Goal: Task Accomplishment & Management: Manage account settings

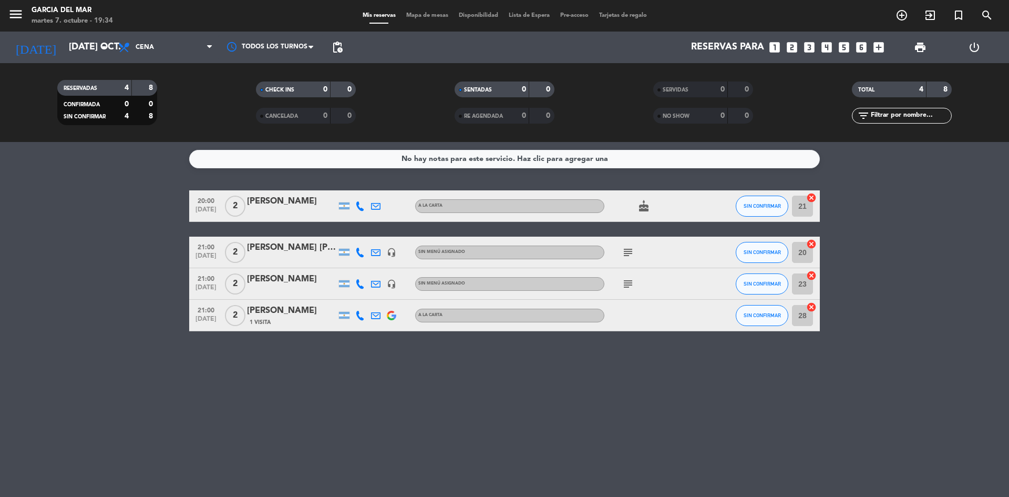
click at [481, 391] on div "No hay notas para este servicio. Haz clic para agregar una 20:00 [DATE] 2 [PERS…" at bounding box center [504, 319] width 1009 height 355
click at [646, 206] on icon "cake" at bounding box center [643, 206] width 13 height 13
click at [626, 254] on icon "subject" at bounding box center [628, 252] width 13 height 13
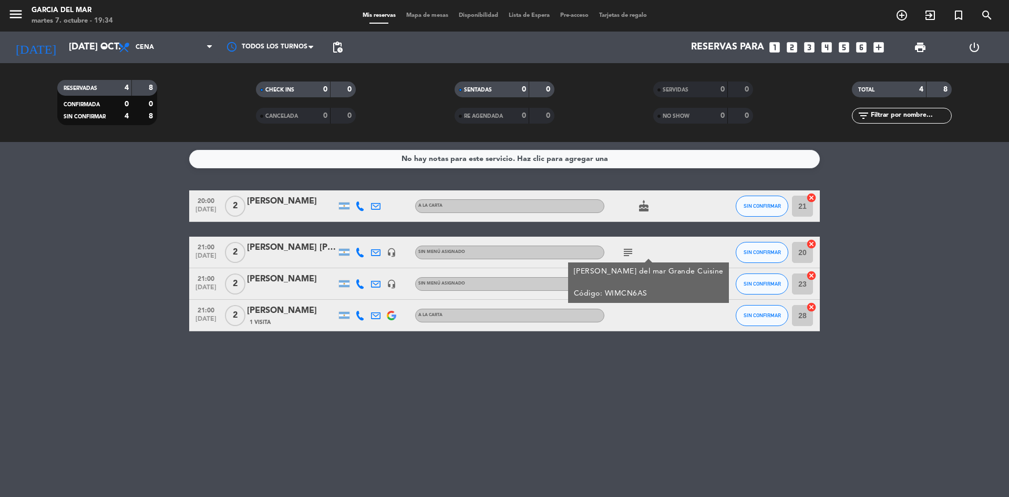
click at [626, 254] on icon "subject" at bounding box center [628, 252] width 13 height 13
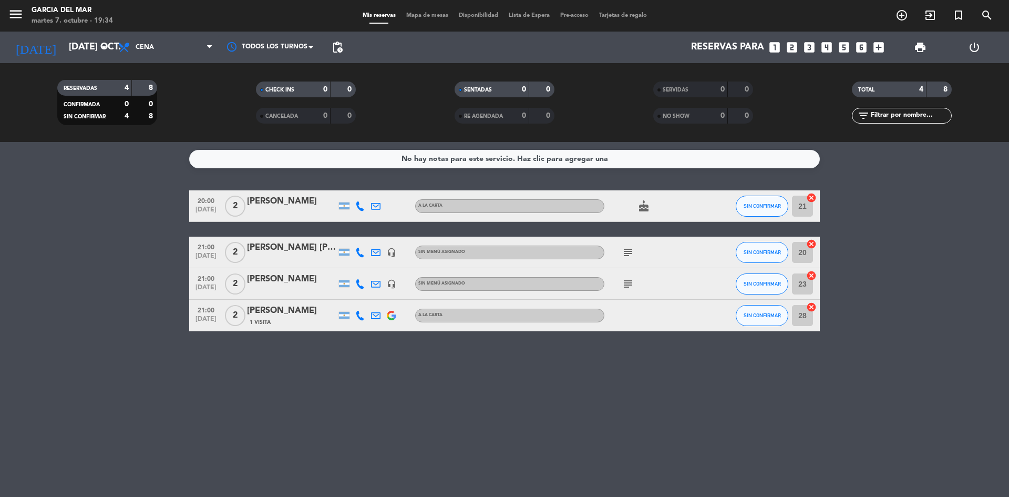
click at [628, 284] on icon "subject" at bounding box center [628, 283] width 13 height 13
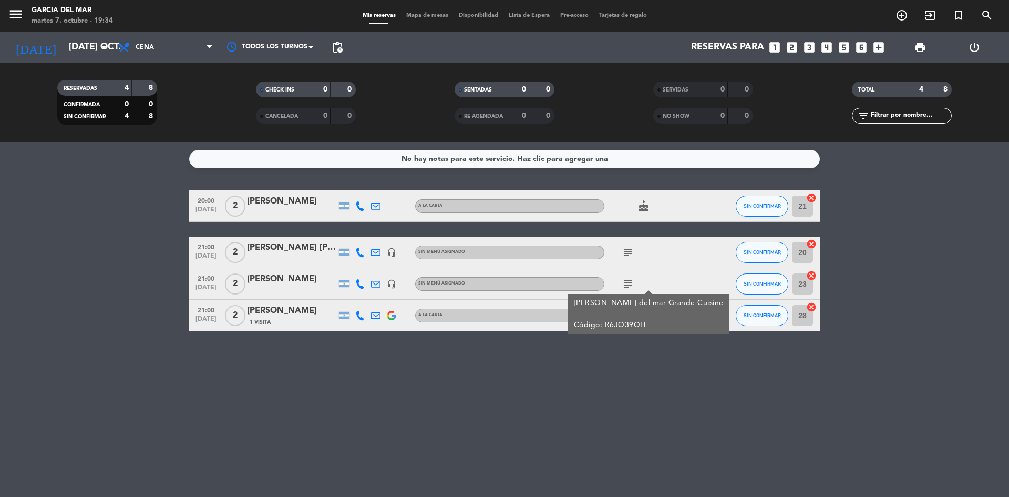
click at [507, 384] on div "No hay notas para este servicio. Haz clic para agregar una 20:00 [DATE] 2 [PERS…" at bounding box center [504, 319] width 1009 height 355
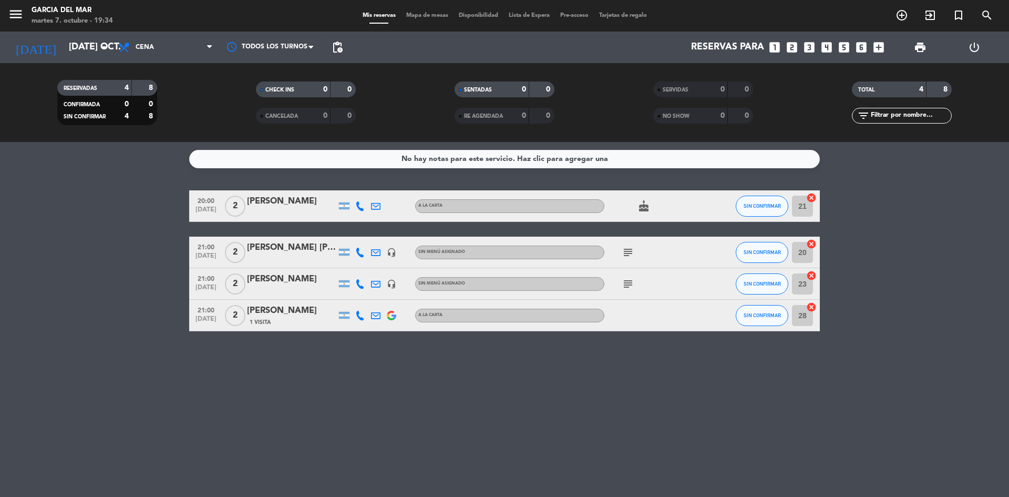
click at [507, 384] on div "No hay notas para este servicio. Haz clic para agregar una 20:00 [DATE] 2 [PERS…" at bounding box center [504, 319] width 1009 height 355
click at [864, 368] on div "No hay notas para este servicio. Haz clic para agregar una 20:00 [DATE] 2 [PERS…" at bounding box center [504, 319] width 1009 height 355
click at [622, 436] on div "No hay notas para este servicio. Haz clic para agregar una 20:00 [DATE] 2 [PERS…" at bounding box center [504, 319] width 1009 height 355
click at [829, 44] on icon "looks_4" at bounding box center [827, 47] width 14 height 14
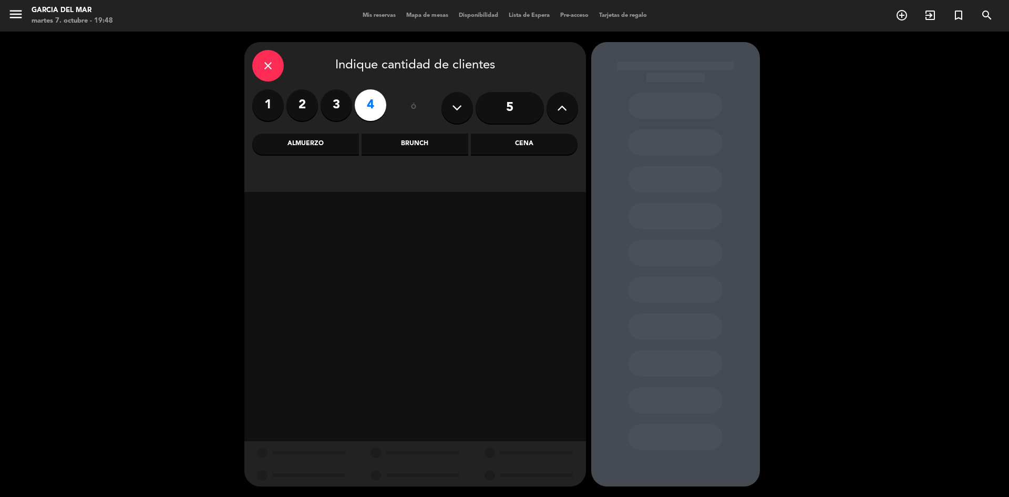
click at [530, 150] on div "Cena" at bounding box center [524, 143] width 107 height 21
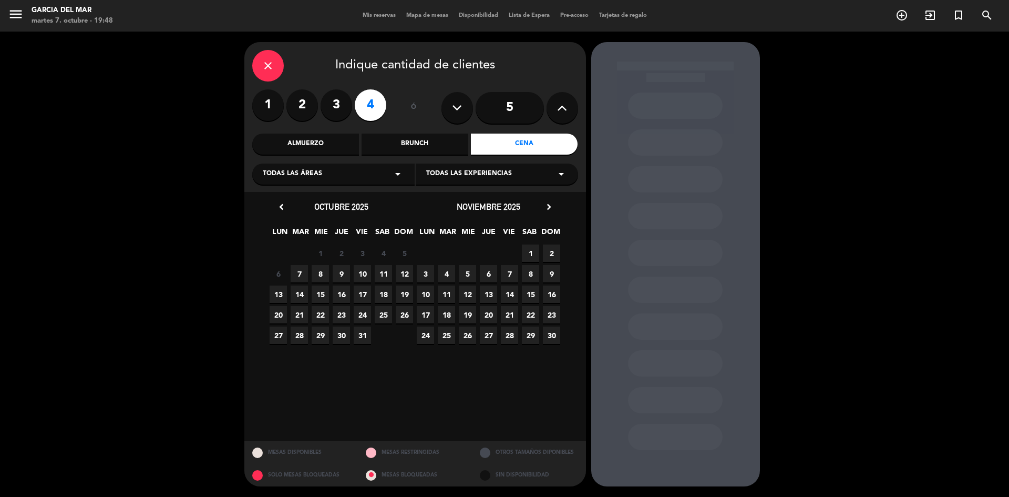
click at [364, 275] on span "10" at bounding box center [362, 273] width 17 height 17
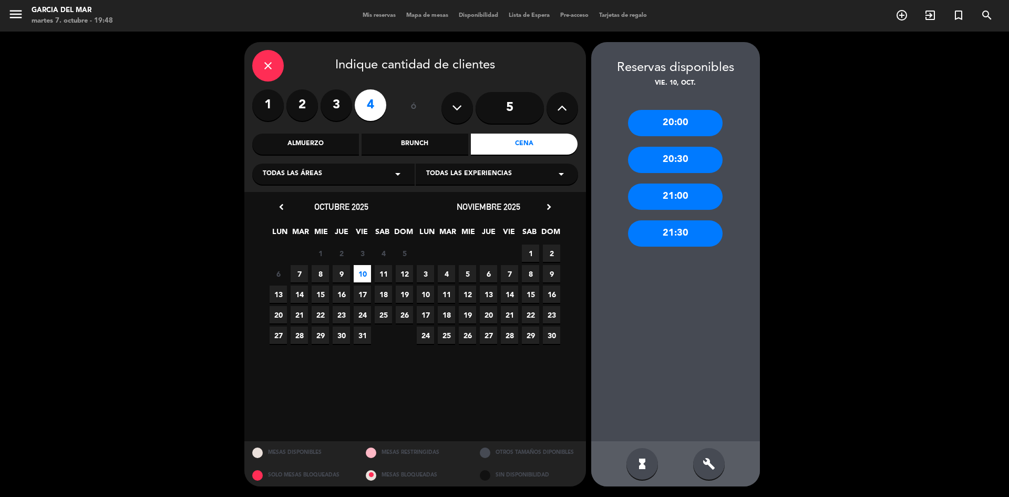
click at [686, 200] on div "21:00" at bounding box center [675, 196] width 95 height 26
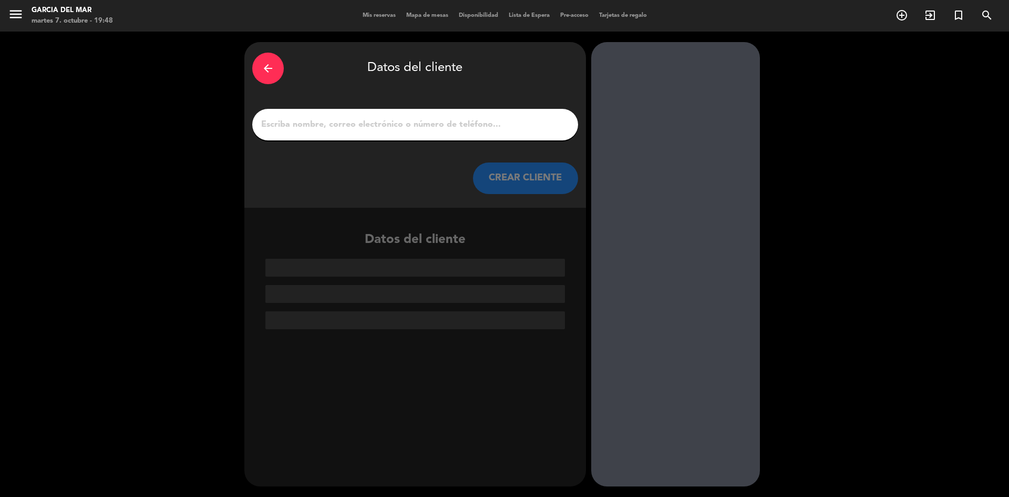
click at [488, 123] on input "1" at bounding box center [415, 124] width 310 height 15
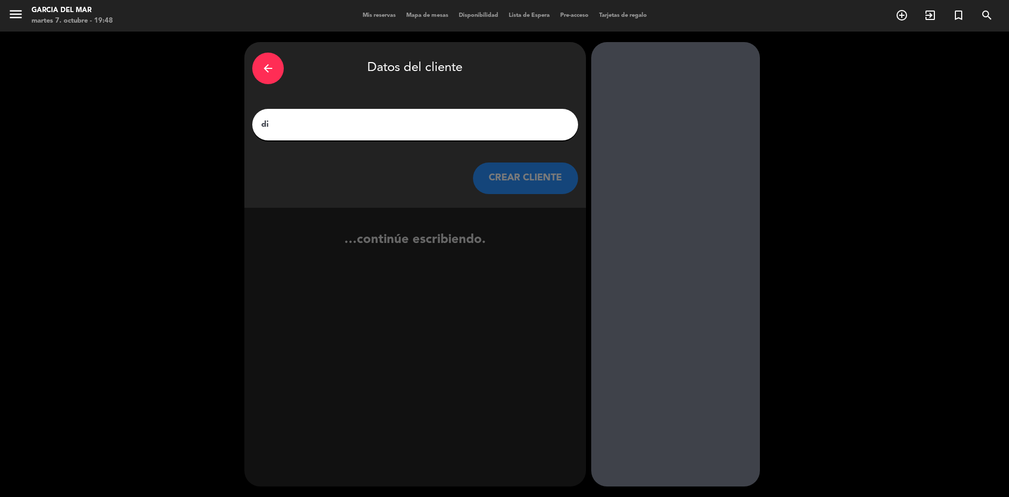
type input "d"
type input "[PERSON_NAME]"
click at [526, 180] on button "CREAR CLIENTE" at bounding box center [525, 178] width 105 height 32
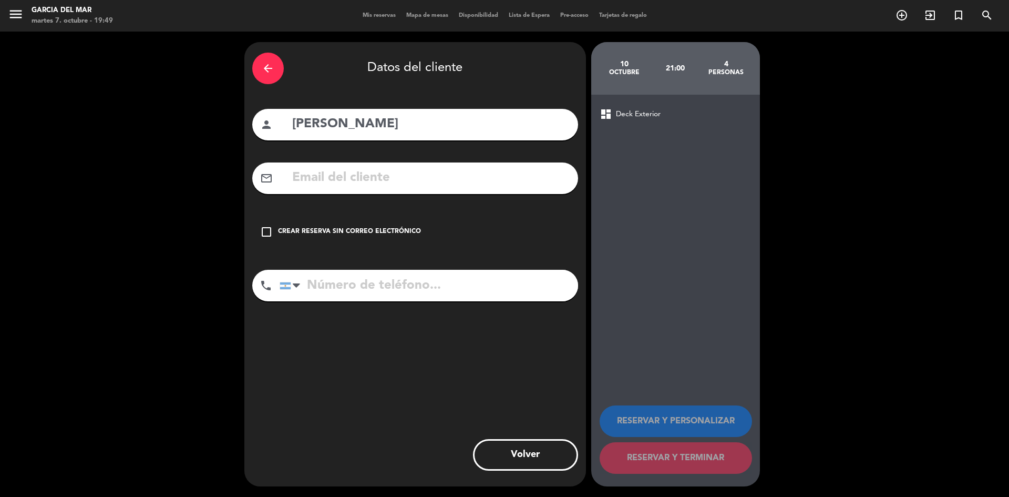
click at [270, 231] on icon "check_box_outline_blank" at bounding box center [266, 231] width 13 height 13
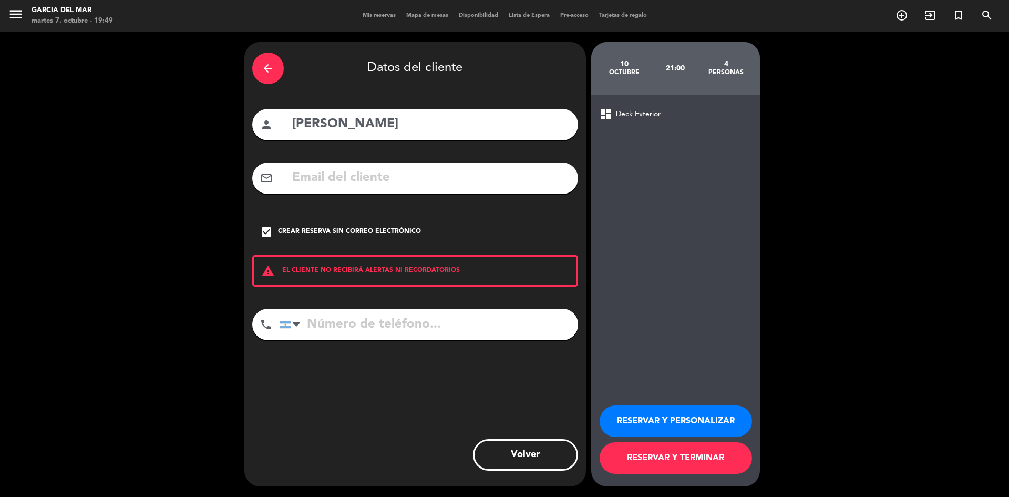
click at [370, 322] on input "tel" at bounding box center [429, 324] width 298 height 32
type input "1159985727"
click at [653, 461] on button "RESERVAR Y TERMINAR" at bounding box center [676, 458] width 152 height 32
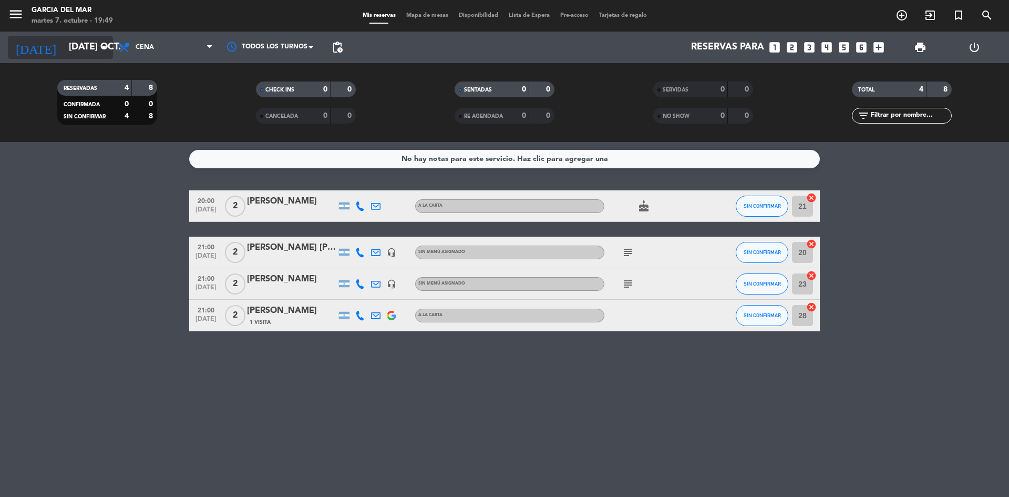
click at [92, 48] on input "[DATE] oct." at bounding box center [125, 47] width 122 height 21
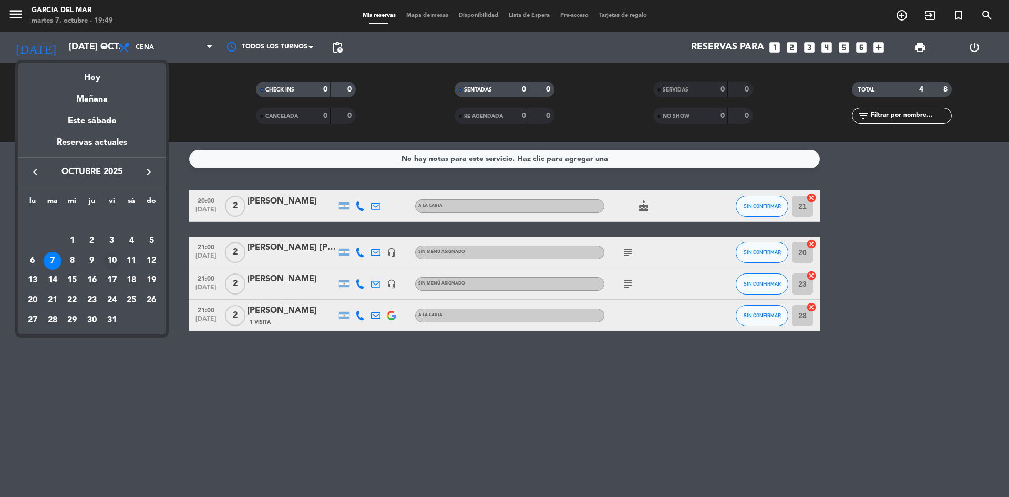
click at [112, 260] on div "10" at bounding box center [112, 261] width 18 height 18
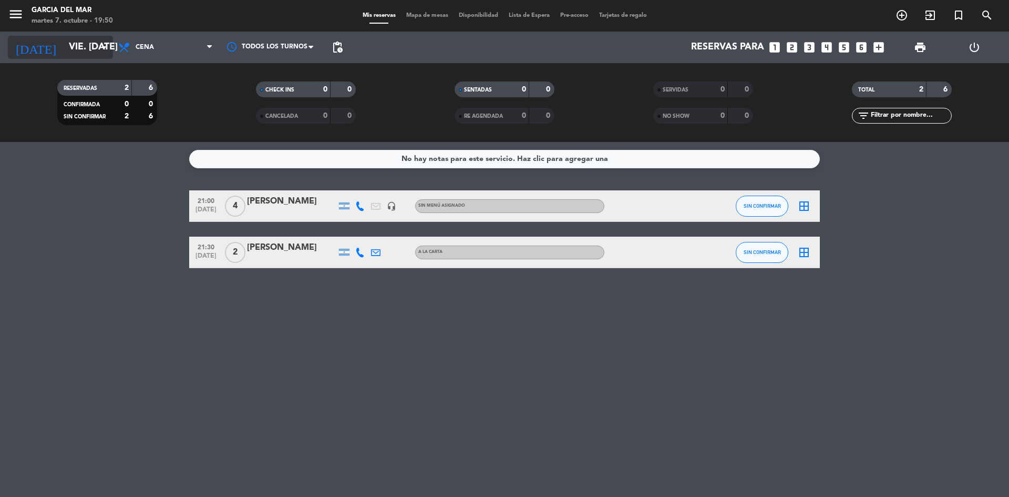
click at [91, 50] on input "vie. [DATE]" at bounding box center [125, 47] width 122 height 21
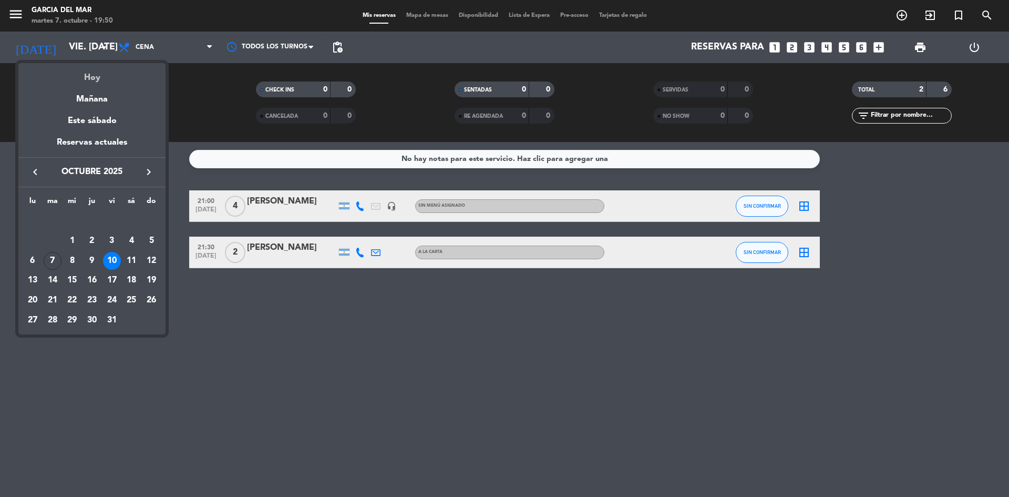
click at [99, 78] on div "Hoy" at bounding box center [91, 74] width 147 height 22
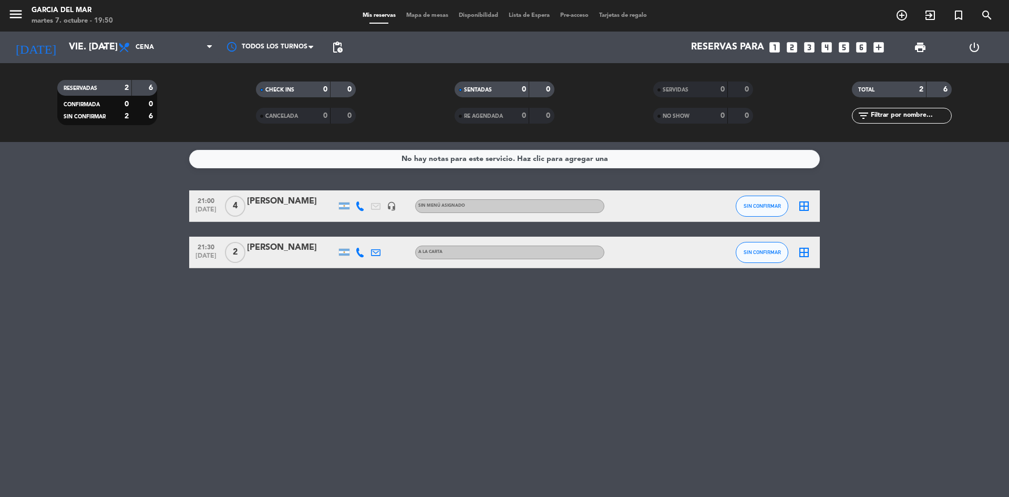
type input "[DATE] oct."
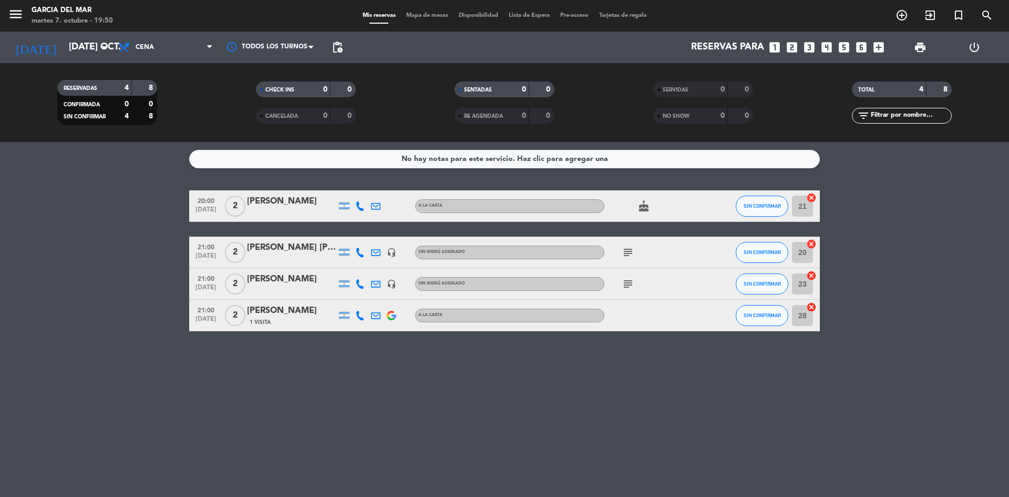
click at [501, 421] on div "No hay notas para este servicio. Haz clic para agregar una 20:00 [DATE] 2 [PERS…" at bounding box center [504, 319] width 1009 height 355
drag, startPoint x: 552, startPoint y: 396, endPoint x: 622, endPoint y: 436, distance: 79.8
click at [554, 397] on div "No hay notas para este servicio. Haz clic para agregar una 20:00 [DATE] 2 [PERS…" at bounding box center [504, 319] width 1009 height 355
click at [936, 297] on bookings-row "20:00 [DATE] 2 [PERSON_NAME] A [PERSON_NAME] cake SIN CONFIRMAR border_all 21:0…" at bounding box center [504, 260] width 1009 height 141
click at [683, 376] on div "No hay notas para este servicio. Haz clic para agregar una 20:00 [DATE] 2 [PERS…" at bounding box center [504, 319] width 1009 height 355
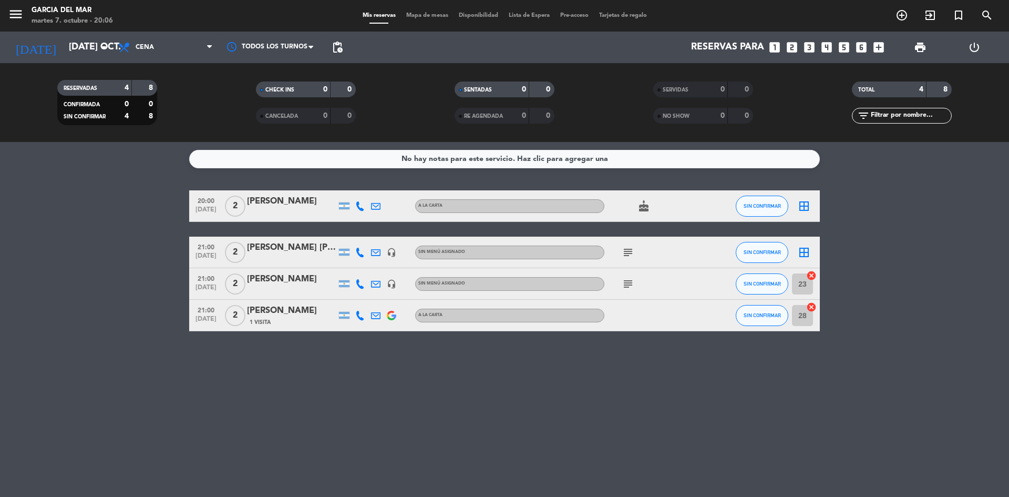
click at [844, 48] on icon "looks_5" at bounding box center [844, 47] width 14 height 14
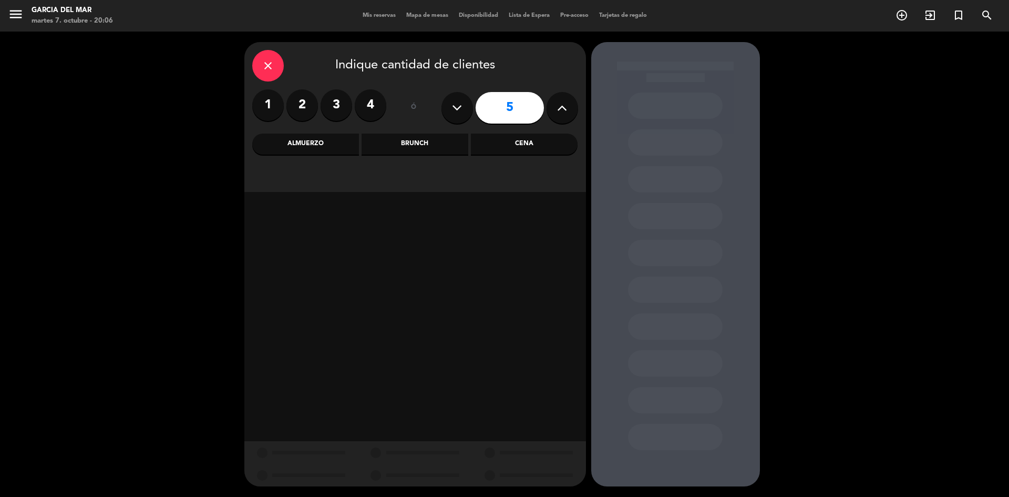
click at [539, 138] on div "Cena" at bounding box center [524, 143] width 107 height 21
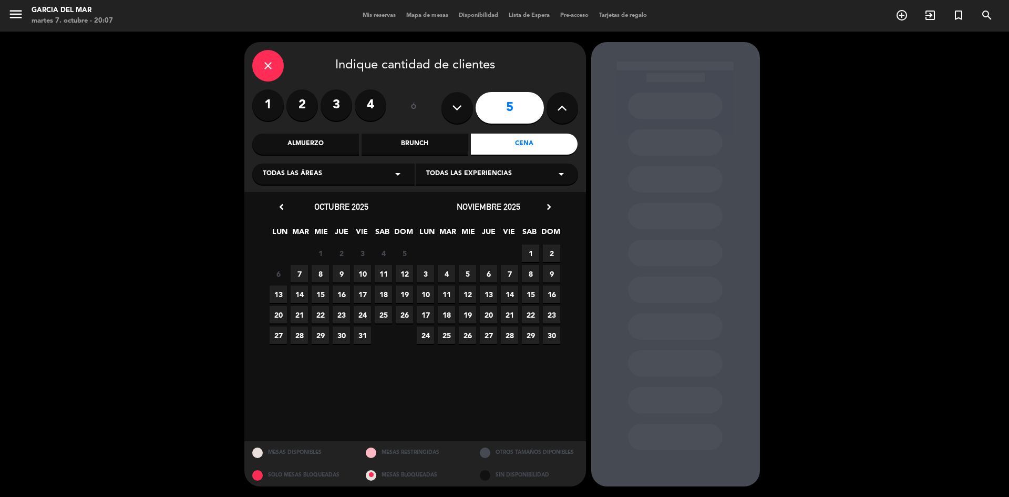
click at [297, 272] on span "7" at bounding box center [299, 273] width 17 height 17
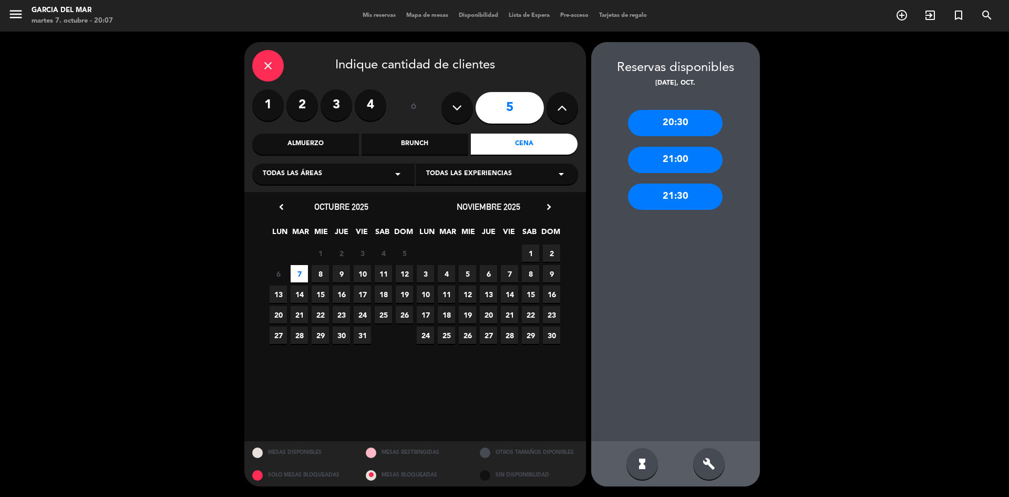
click at [690, 161] on div "21:00" at bounding box center [675, 160] width 95 height 26
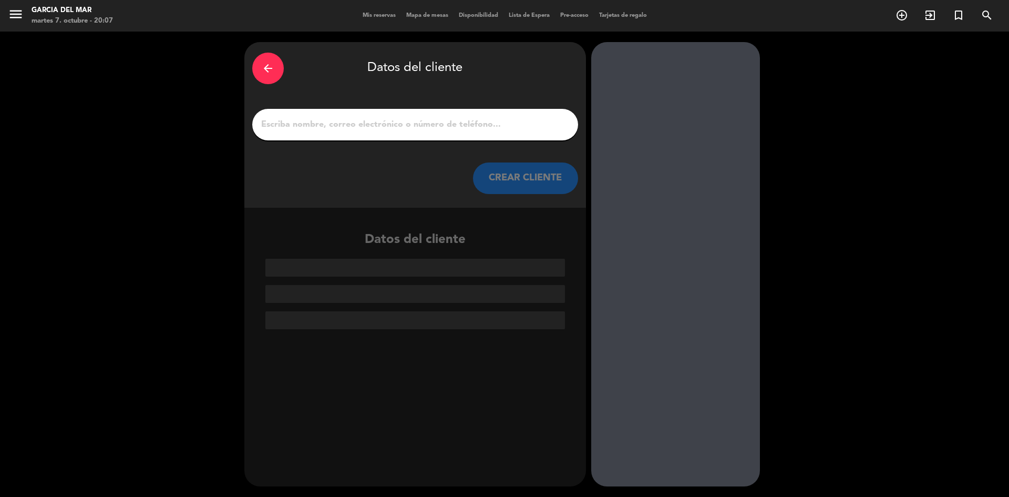
click at [483, 129] on input "1" at bounding box center [415, 124] width 310 height 15
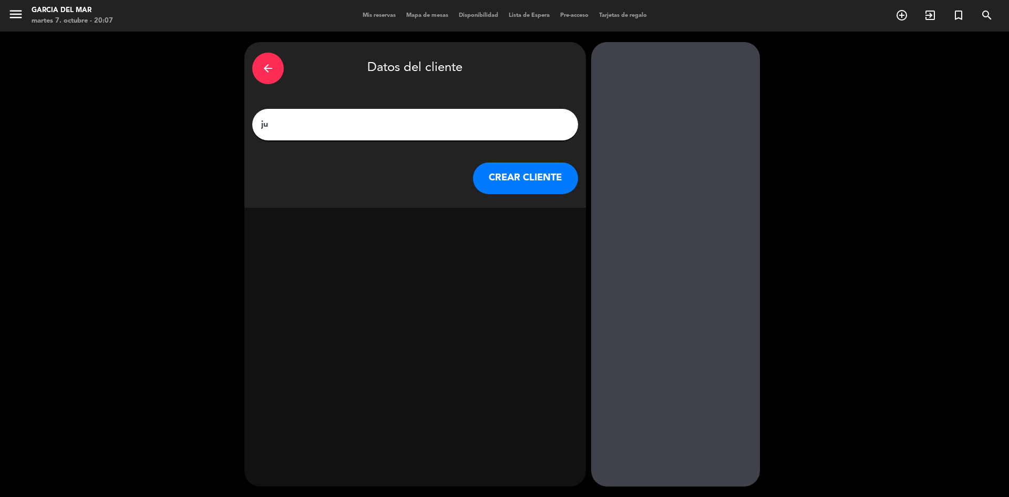
type input "j"
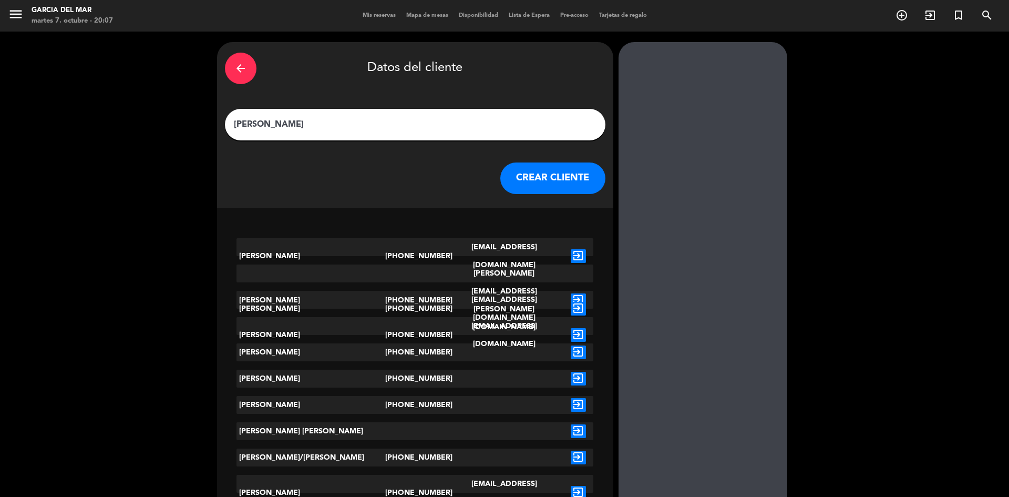
type input "[PERSON_NAME]"
click at [571, 434] on icon "exit_to_app" at bounding box center [578, 431] width 15 height 14
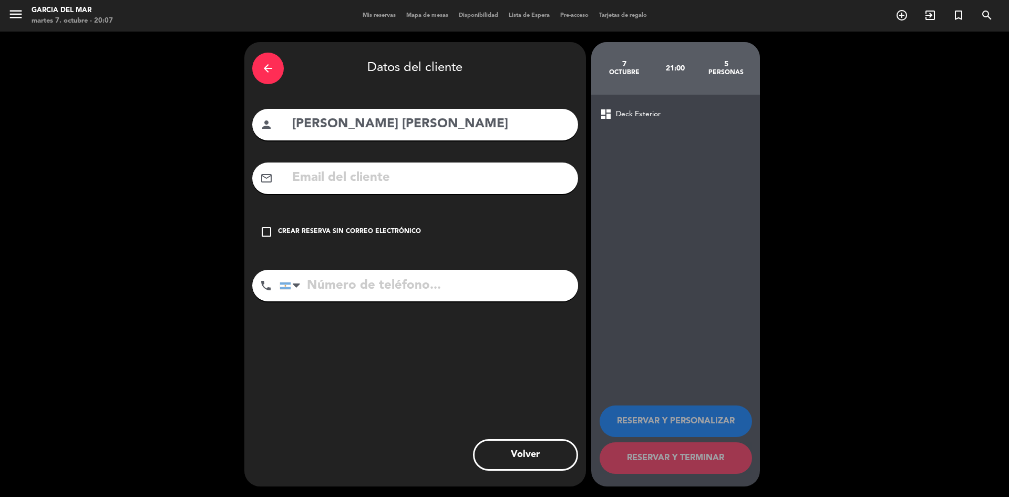
click at [267, 233] on icon "check_box_outline_blank" at bounding box center [266, 231] width 13 height 13
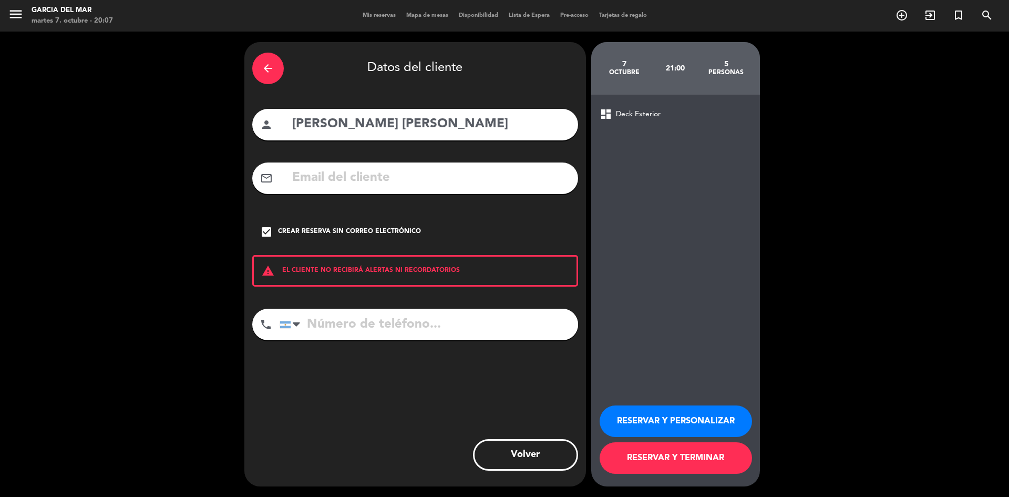
click at [415, 325] on input "tel" at bounding box center [429, 324] width 298 height 32
type input "1111111111"
click at [677, 462] on button "RESERVAR Y TERMINAR" at bounding box center [676, 458] width 152 height 32
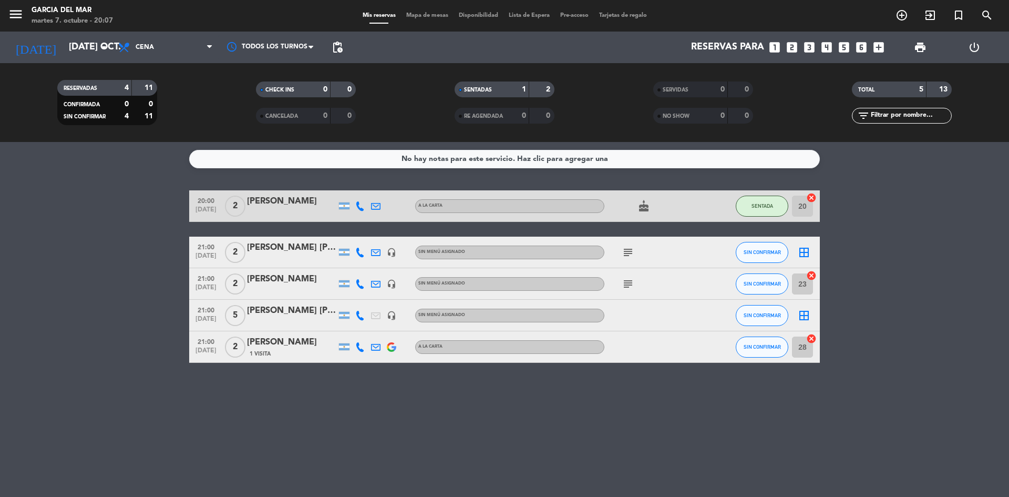
click at [321, 310] on div "[PERSON_NAME] [PERSON_NAME]" at bounding box center [291, 311] width 89 height 14
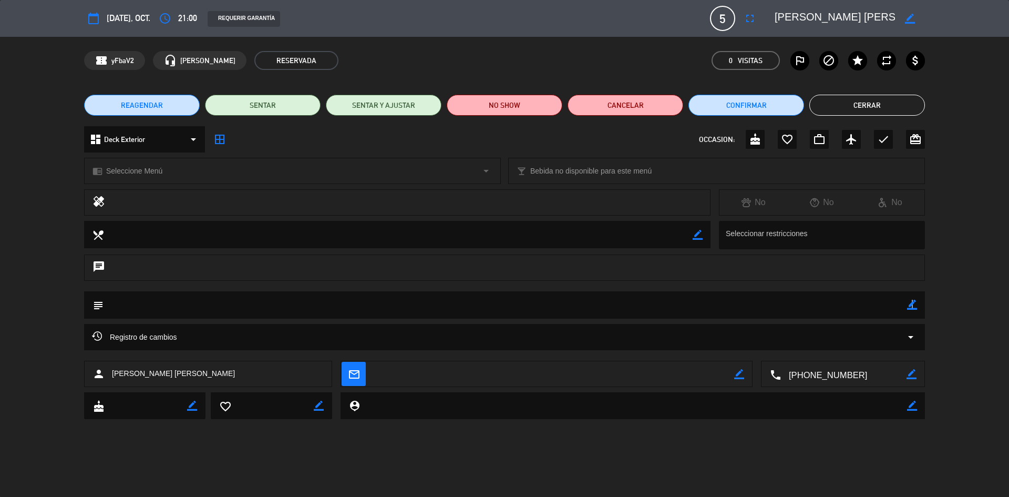
click at [912, 303] on icon "border_color" at bounding box center [912, 305] width 10 height 10
click at [216, 304] on textarea at bounding box center [505, 304] width 803 height 27
type textarea "30% EFECTIVO O 20% TARJETA by [PERSON_NAME]"
click at [913, 303] on icon at bounding box center [912, 305] width 10 height 10
click at [883, 107] on button "Cerrar" at bounding box center [867, 105] width 116 height 21
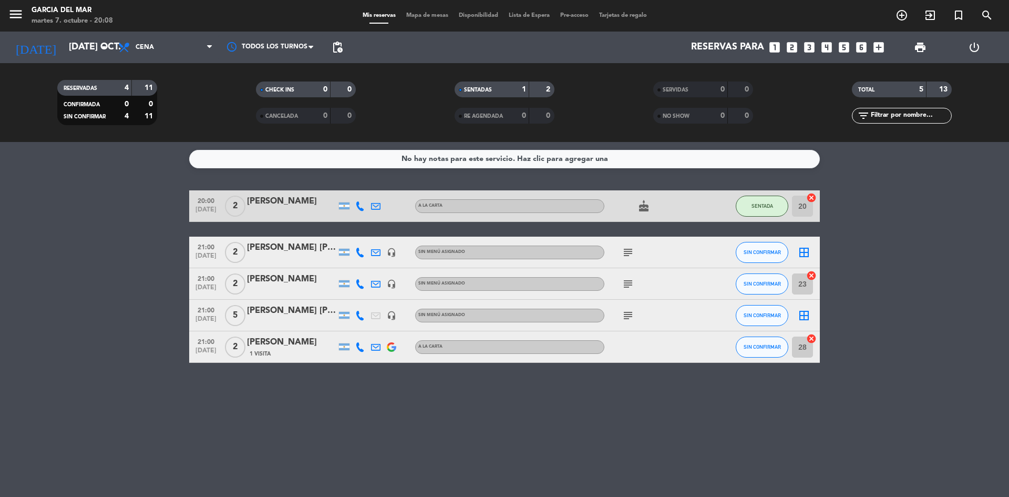
click at [924, 363] on div "No hay notas para este servicio. Haz clic para agregar una 20:00 [DATE] 2 [PERS…" at bounding box center [504, 319] width 1009 height 355
click at [95, 49] on input "[DATE] oct." at bounding box center [125, 47] width 122 height 21
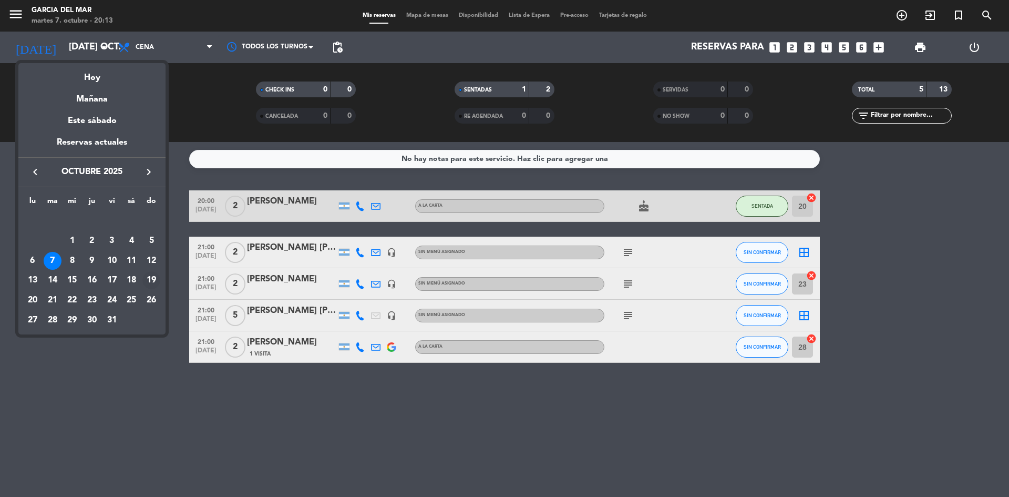
click at [153, 282] on div "19" at bounding box center [151, 280] width 18 height 18
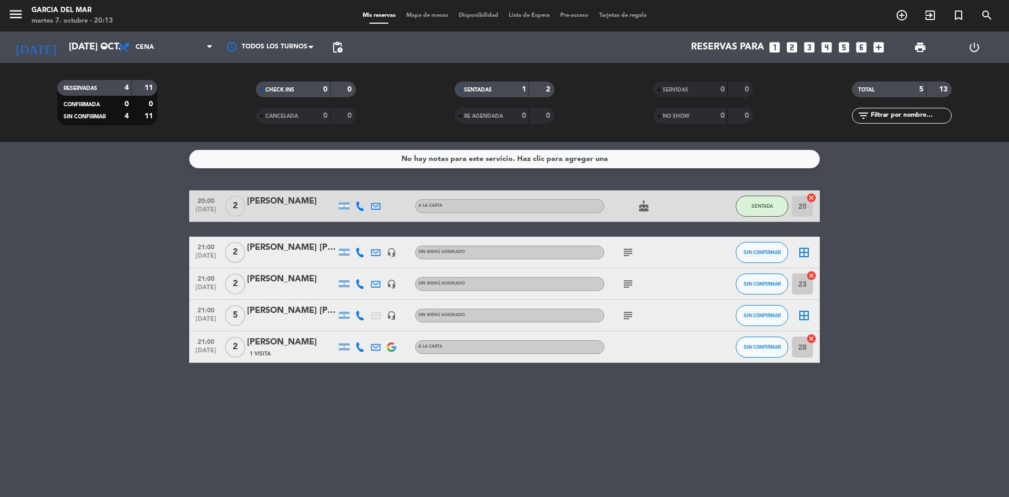
type input "dom. [DATE]"
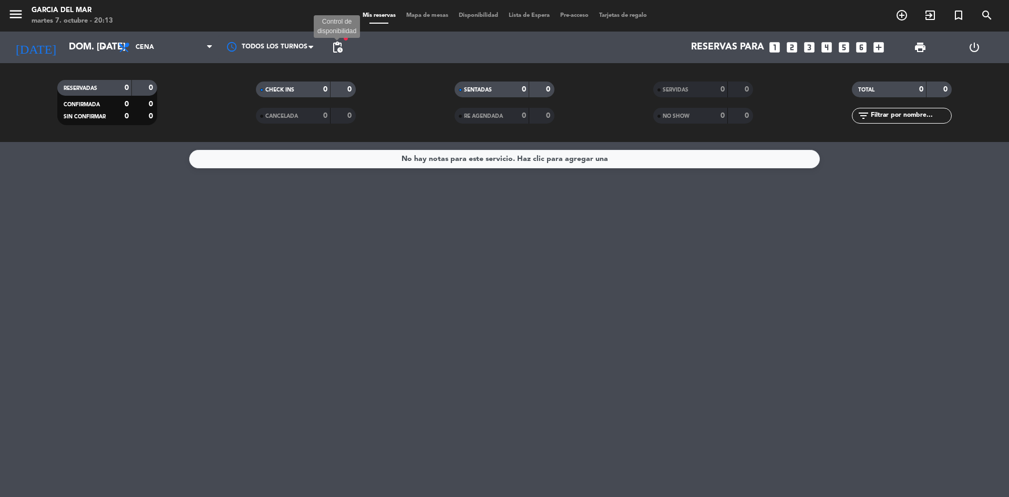
click at [343, 50] on span "pending_actions" at bounding box center [337, 47] width 13 height 13
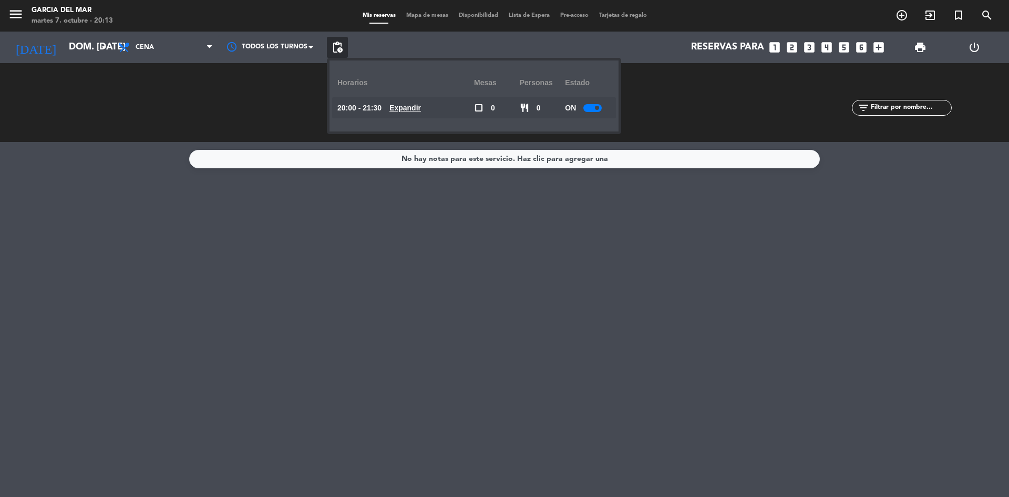
click at [343, 50] on span "pending_actions" at bounding box center [337, 47] width 13 height 13
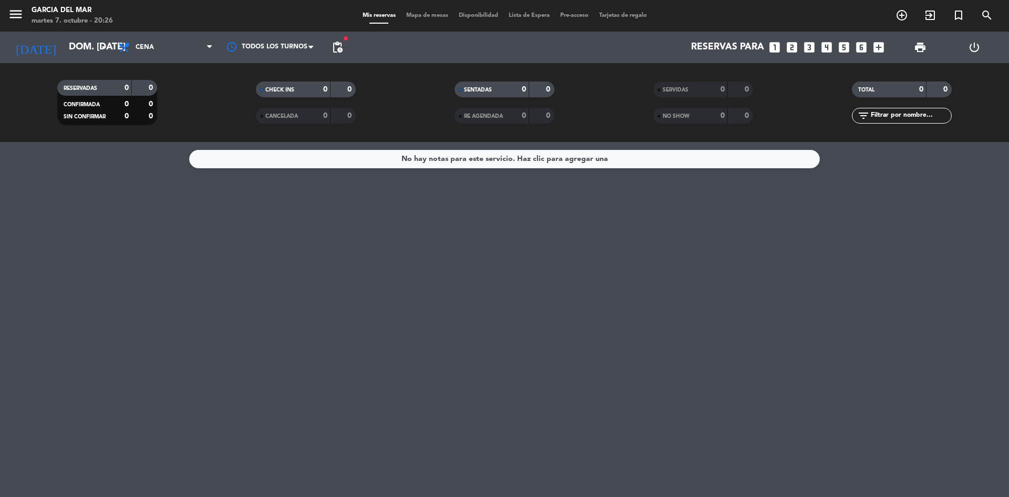
click at [566, 319] on div "No hay notas para este servicio. Haz clic para agregar una" at bounding box center [504, 319] width 1009 height 355
click at [795, 46] on icon "looks_two" at bounding box center [792, 47] width 14 height 14
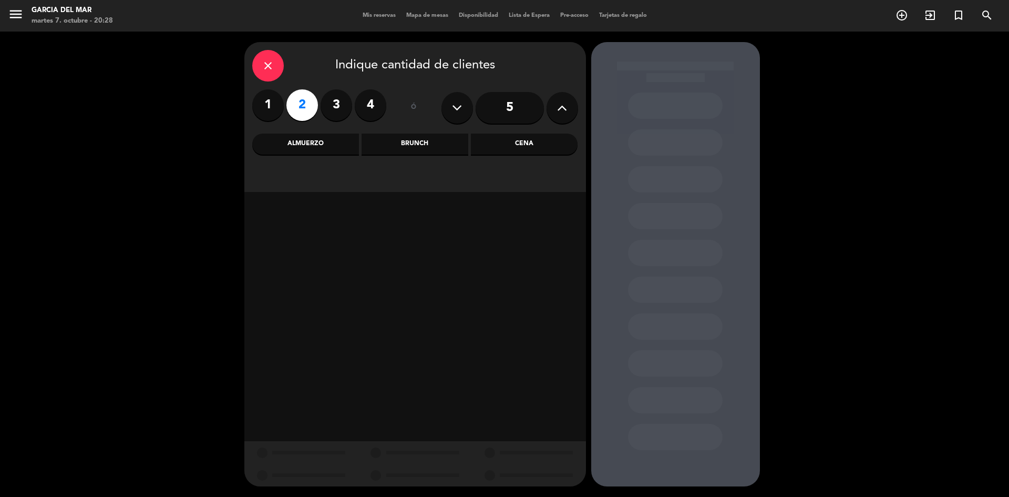
click at [559, 145] on div "Cena" at bounding box center [524, 143] width 107 height 21
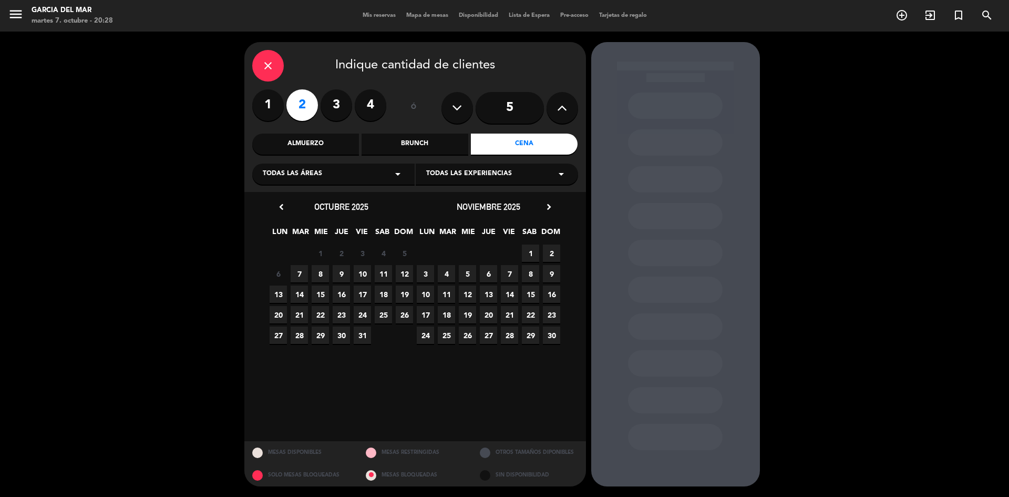
click at [343, 271] on span "9" at bounding box center [341, 273] width 17 height 17
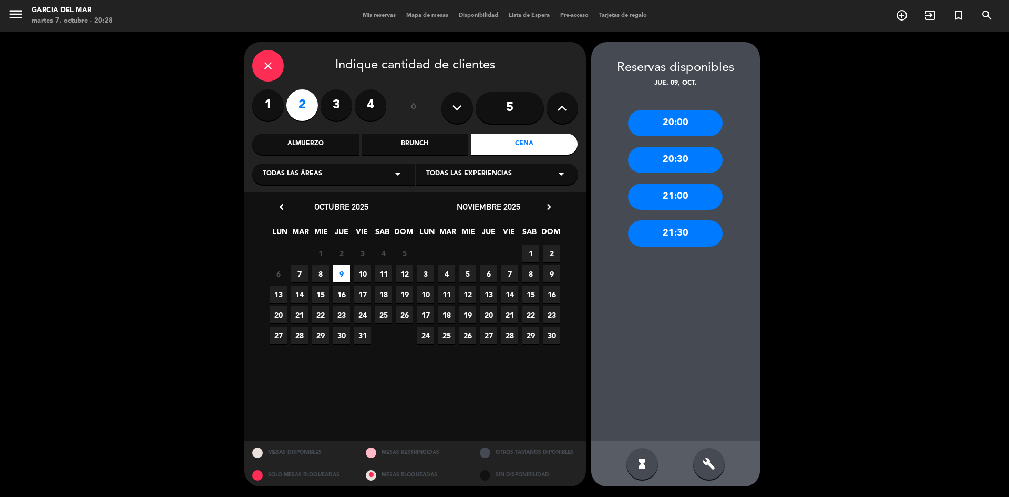
click at [678, 206] on div "21:00" at bounding box center [675, 196] width 95 height 26
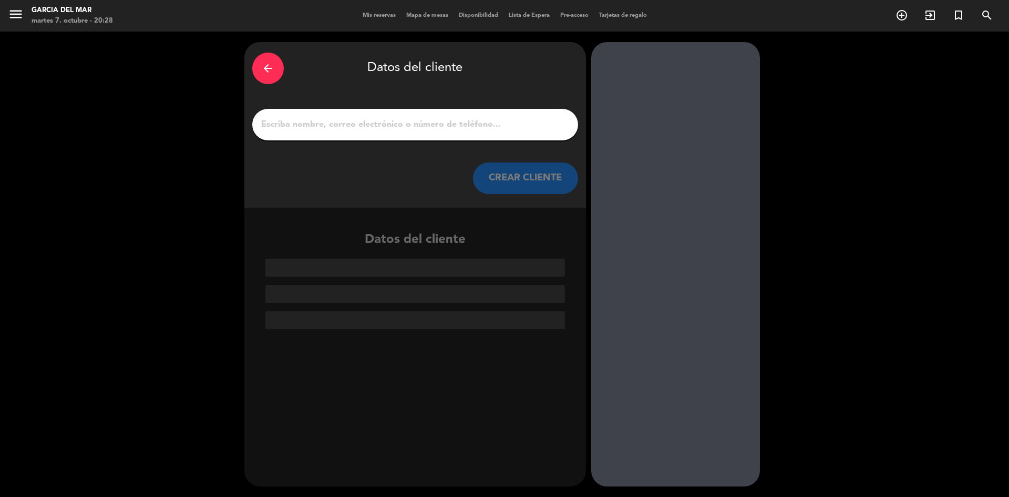
click at [493, 121] on input "1" at bounding box center [415, 124] width 310 height 15
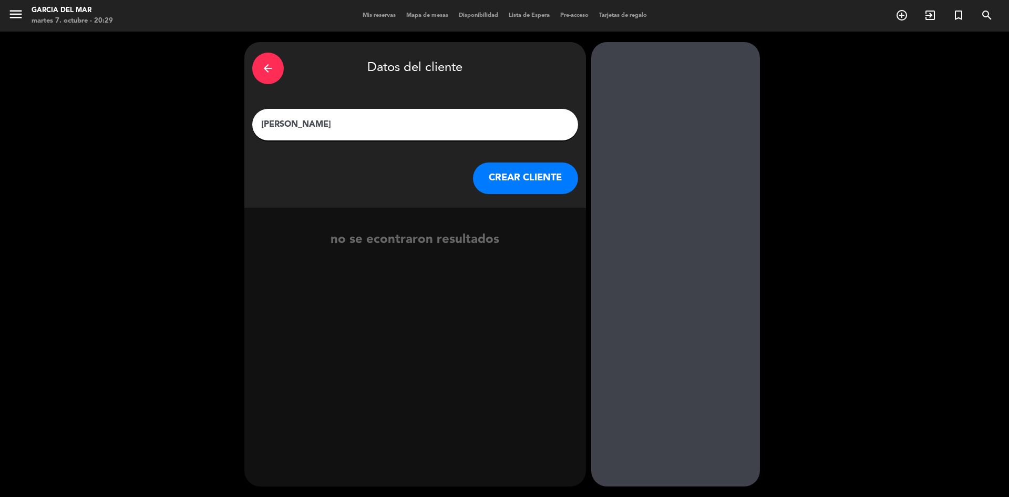
type input "[PERSON_NAME]"
click at [518, 174] on button "CREAR CLIENTE" at bounding box center [525, 178] width 105 height 32
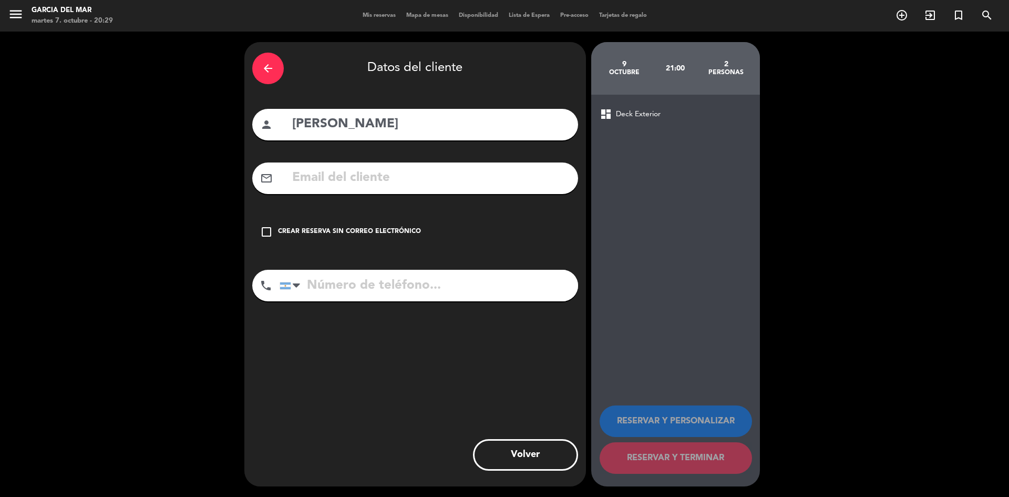
click at [268, 231] on icon "check_box_outline_blank" at bounding box center [266, 231] width 13 height 13
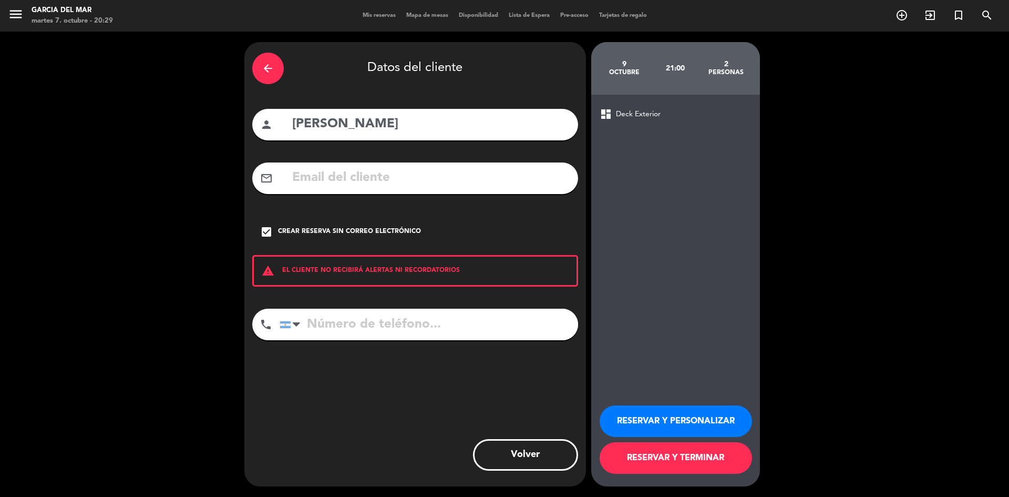
click at [366, 324] on input "tel" at bounding box center [429, 324] width 298 height 32
type input "1154834767"
click at [681, 458] on button "RESERVAR Y TERMINAR" at bounding box center [676, 458] width 152 height 32
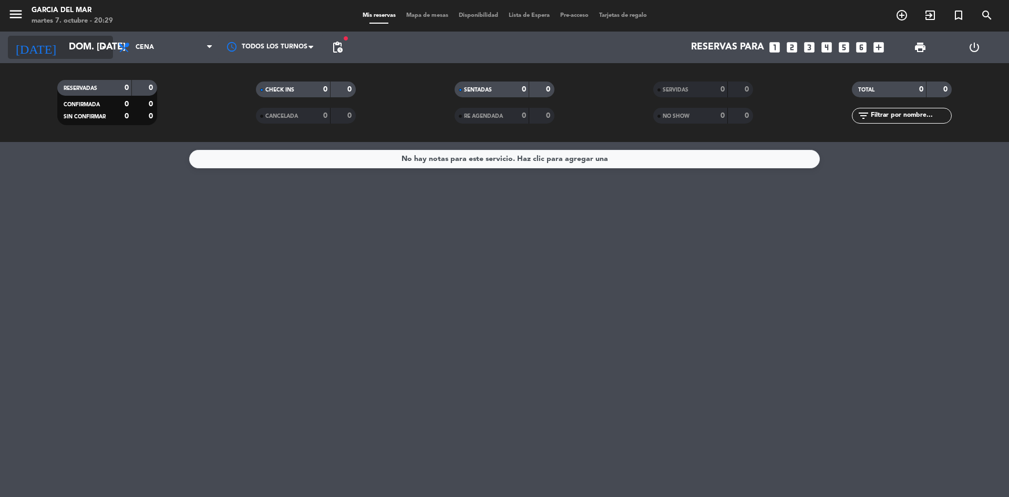
click at [100, 40] on input "dom. [DATE]" at bounding box center [125, 47] width 122 height 21
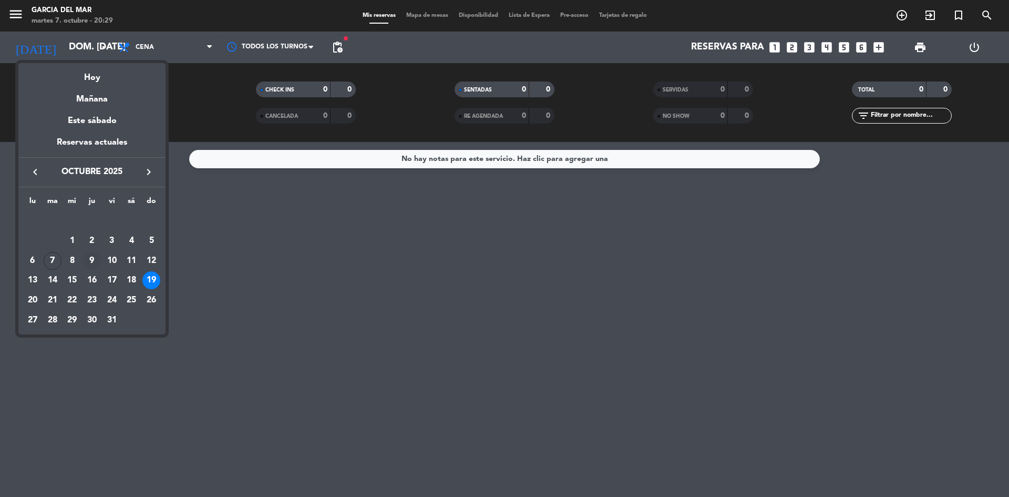
click at [93, 261] on div "9" at bounding box center [92, 261] width 18 height 18
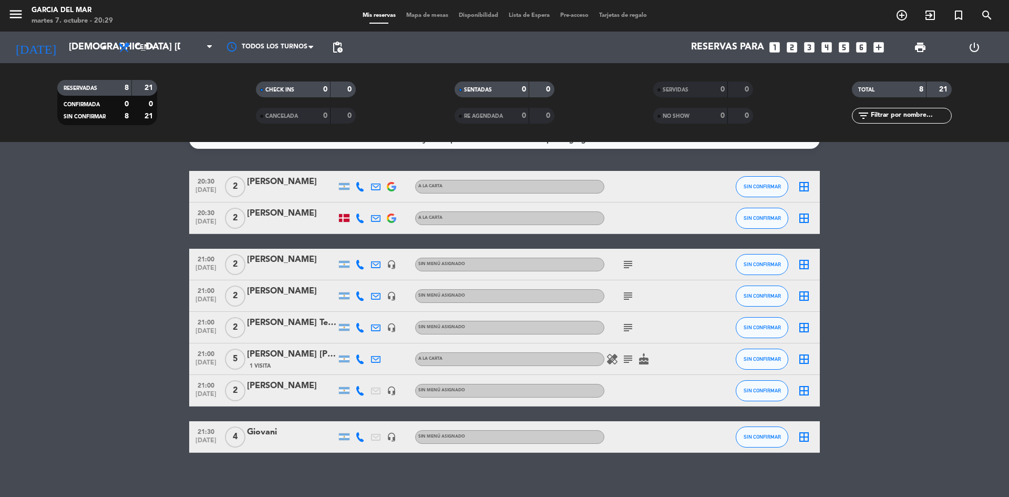
scroll to position [28, 0]
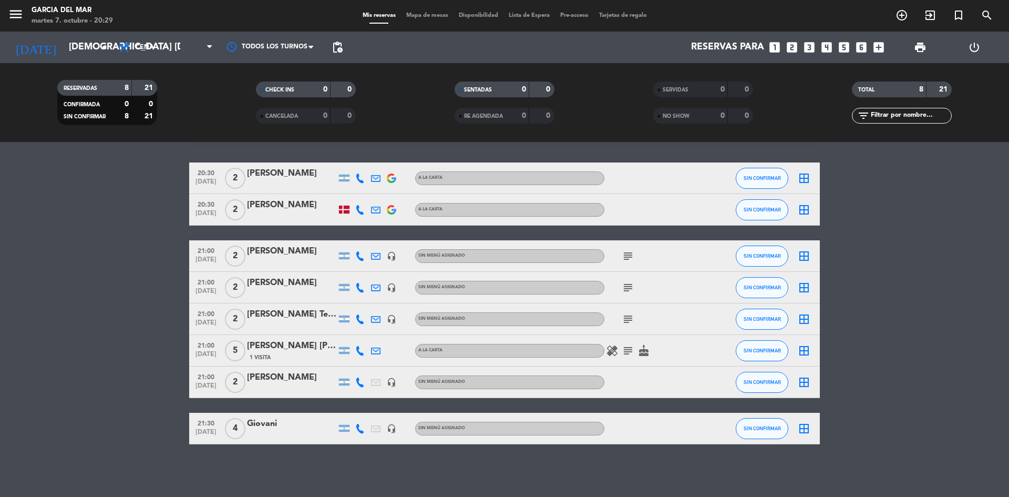
click at [315, 377] on div "[PERSON_NAME]" at bounding box center [291, 377] width 89 height 14
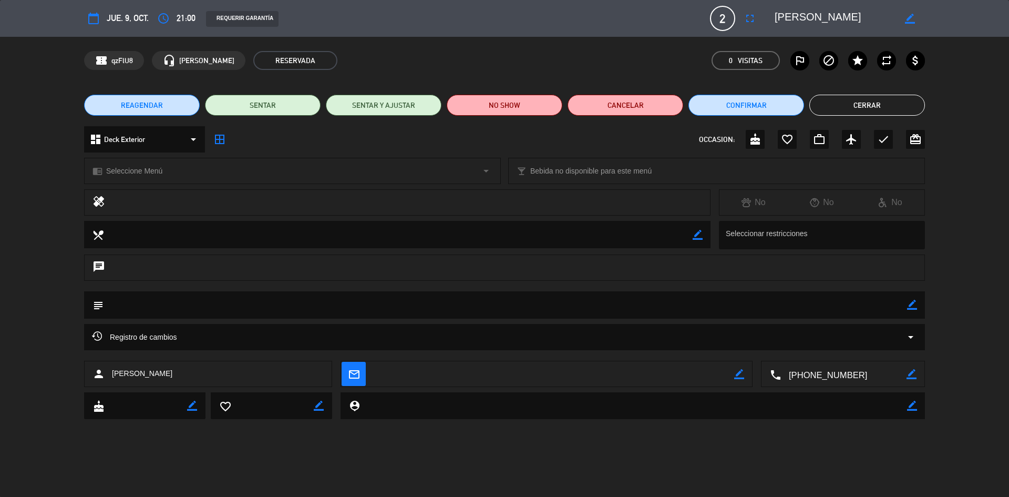
click at [892, 107] on button "Cerrar" at bounding box center [867, 105] width 116 height 21
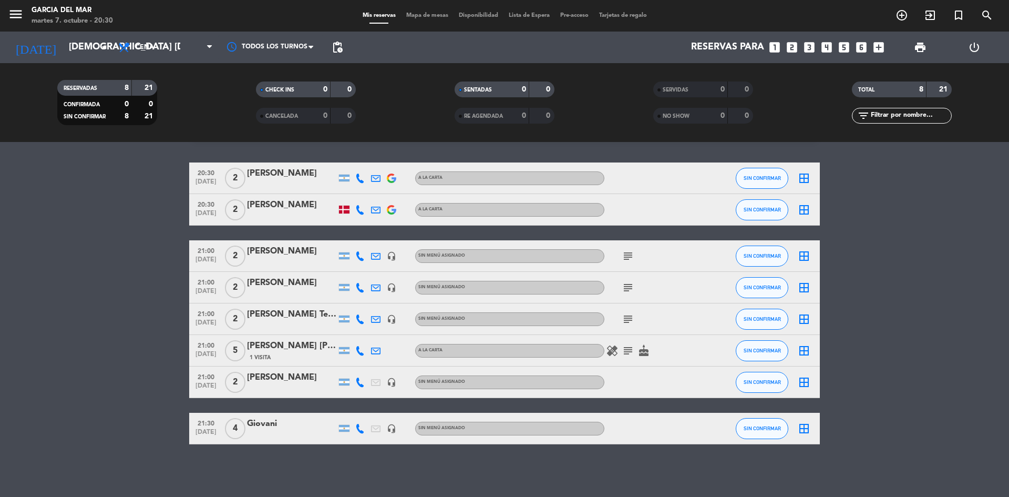
click at [900, 274] on bookings-row "20:30 [DATE] 2 [PERSON_NAME] A [PERSON_NAME] SIN CONFIRMAR border_all 20:30 [DA…" at bounding box center [504, 303] width 1009 height 282
click at [909, 338] on bookings-row "20:30 [DATE] 2 [PERSON_NAME] A [PERSON_NAME] SIN CONFIRMAR border_all 20:30 [DA…" at bounding box center [504, 303] width 1009 height 282
click at [346, 209] on div at bounding box center [344, 209] width 11 height 8
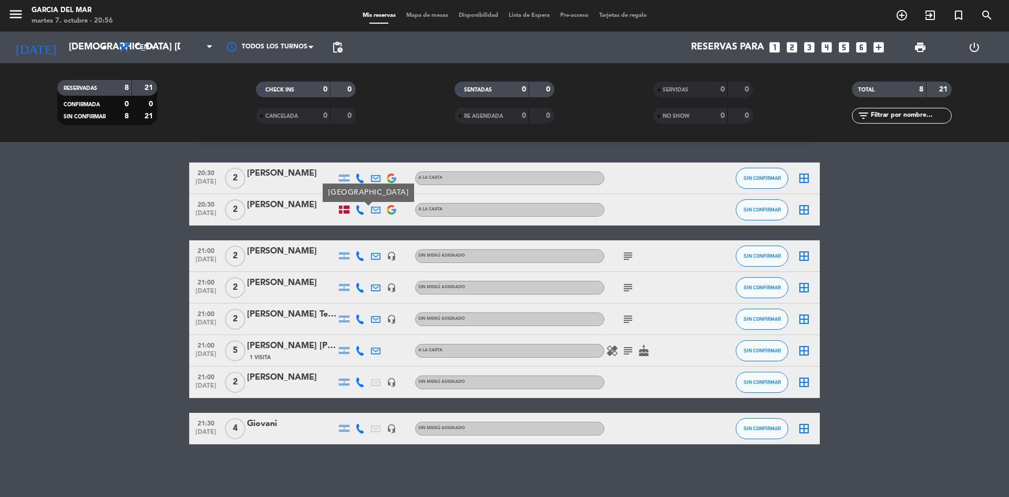
click at [346, 209] on div at bounding box center [344, 209] width 11 height 8
click at [105, 48] on icon "arrow_drop_down" at bounding box center [104, 47] width 13 height 13
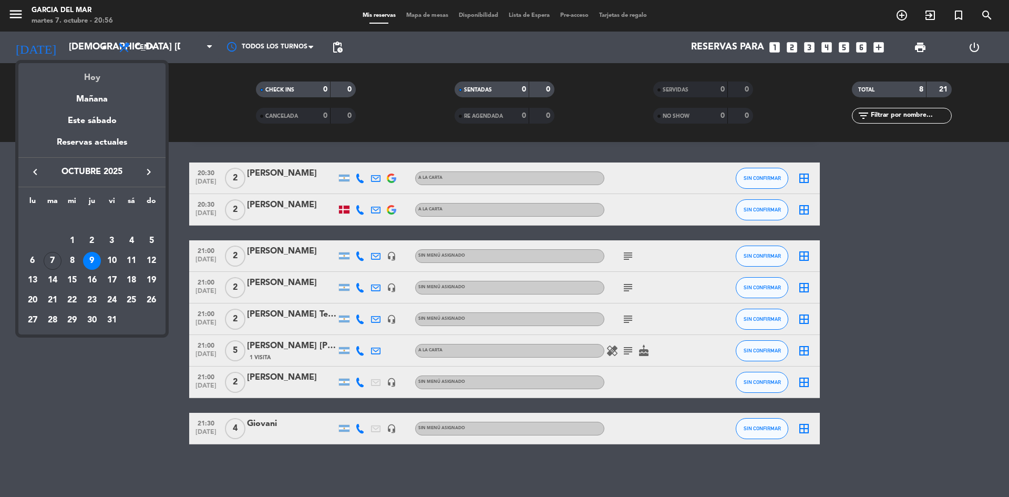
click at [87, 84] on div "Hoy" at bounding box center [91, 74] width 147 height 22
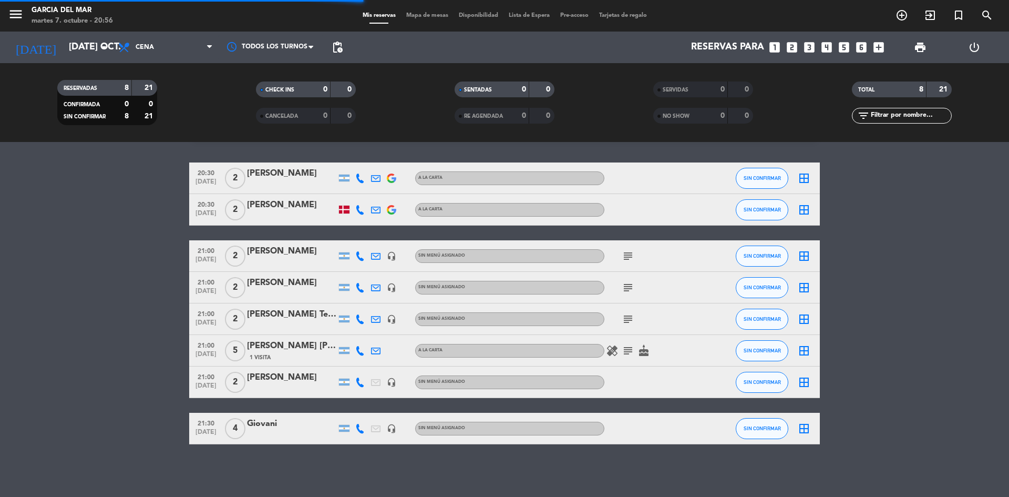
scroll to position [0, 0]
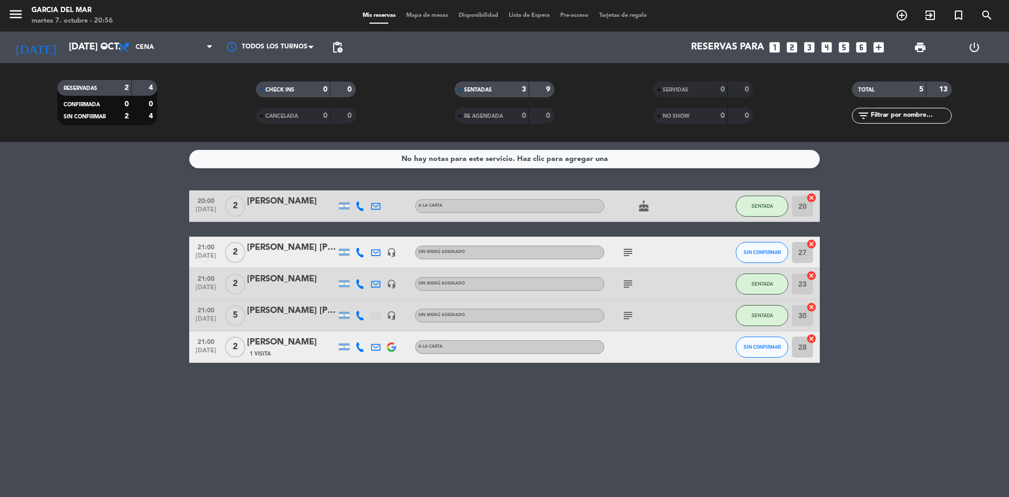
click at [374, 406] on div "No hay notas para este servicio. Haz clic para agregar una 20:00 [DATE] 2 [PERS…" at bounding box center [504, 319] width 1009 height 355
click at [626, 280] on icon "subject" at bounding box center [628, 283] width 13 height 13
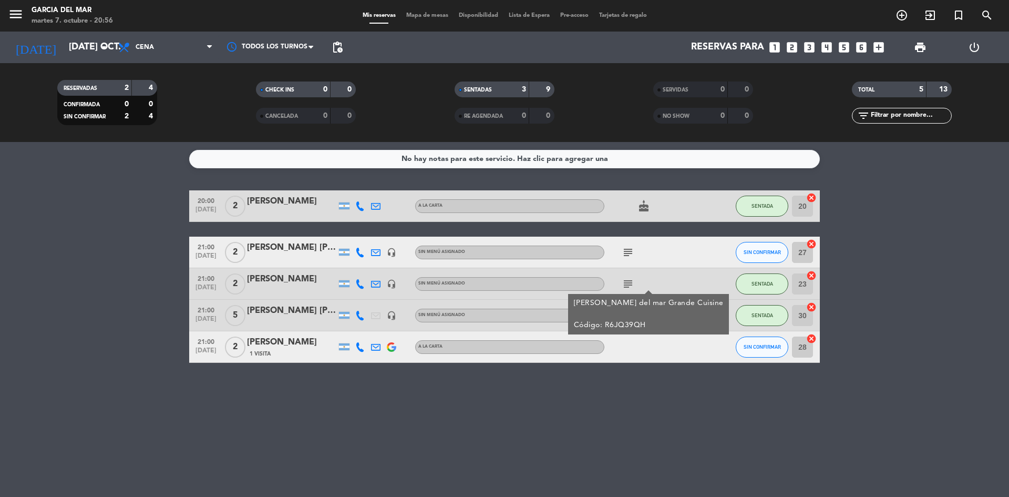
click at [626, 280] on icon "subject" at bounding box center [628, 283] width 13 height 13
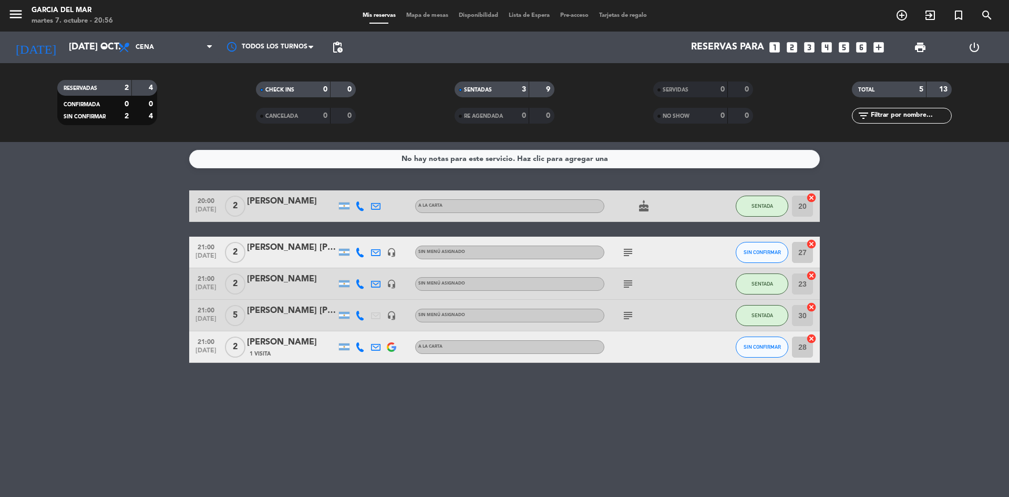
click at [628, 316] on icon "subject" at bounding box center [628, 315] width 13 height 13
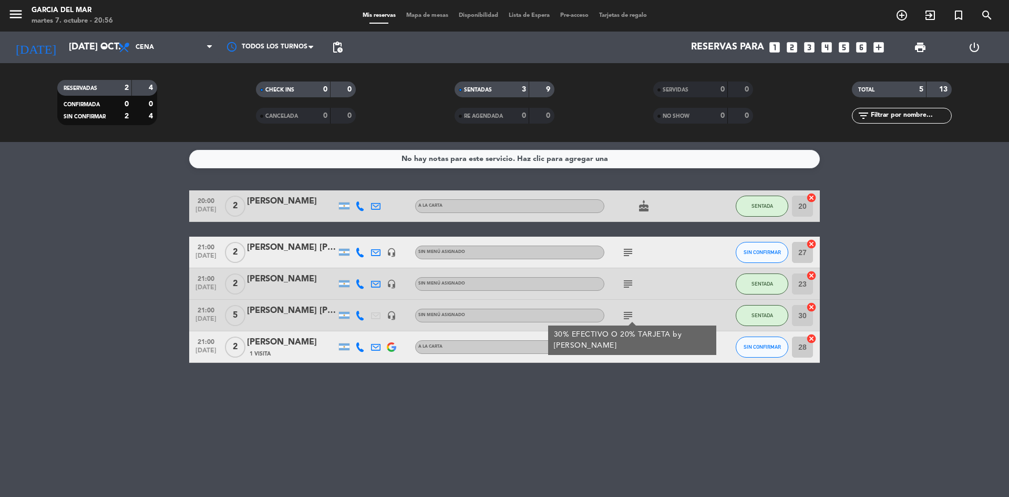
click at [628, 316] on icon "subject" at bounding box center [628, 315] width 13 height 13
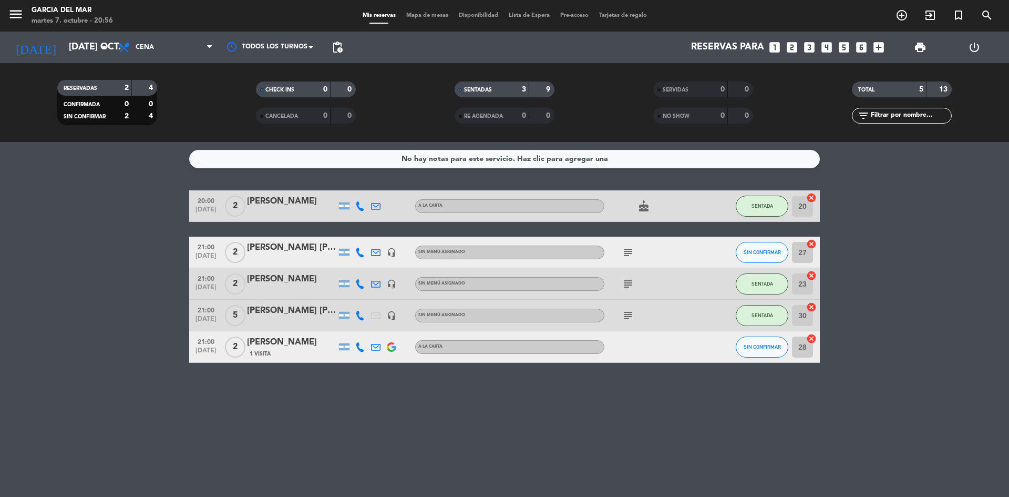
click at [633, 249] on icon "subject" at bounding box center [628, 252] width 13 height 13
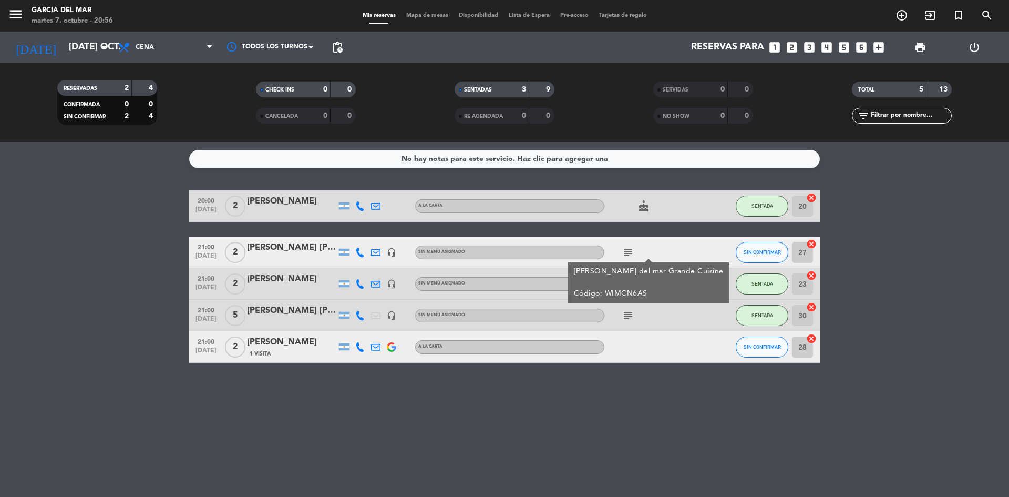
click at [632, 249] on icon "subject" at bounding box center [628, 252] width 13 height 13
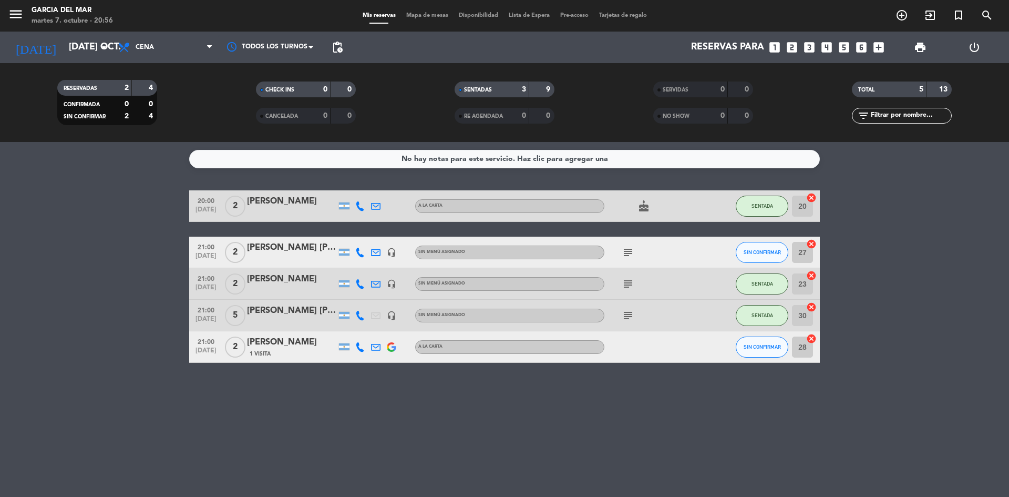
click at [656, 442] on div "No hay notas para este servicio. Haz clic para agregar una 20:00 [DATE] 2 [PERS…" at bounding box center [504, 319] width 1009 height 355
click at [630, 283] on icon "subject" at bounding box center [628, 283] width 13 height 13
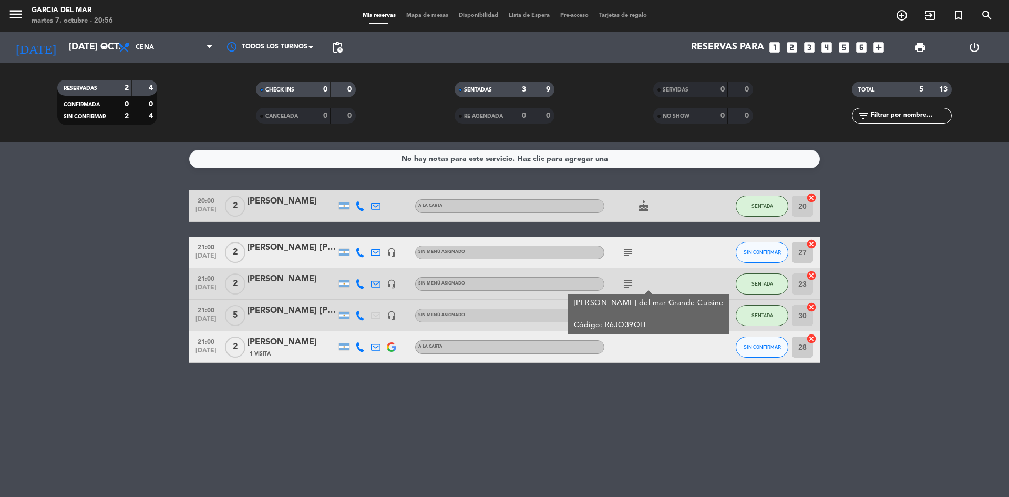
click at [630, 283] on icon "subject" at bounding box center [628, 283] width 13 height 13
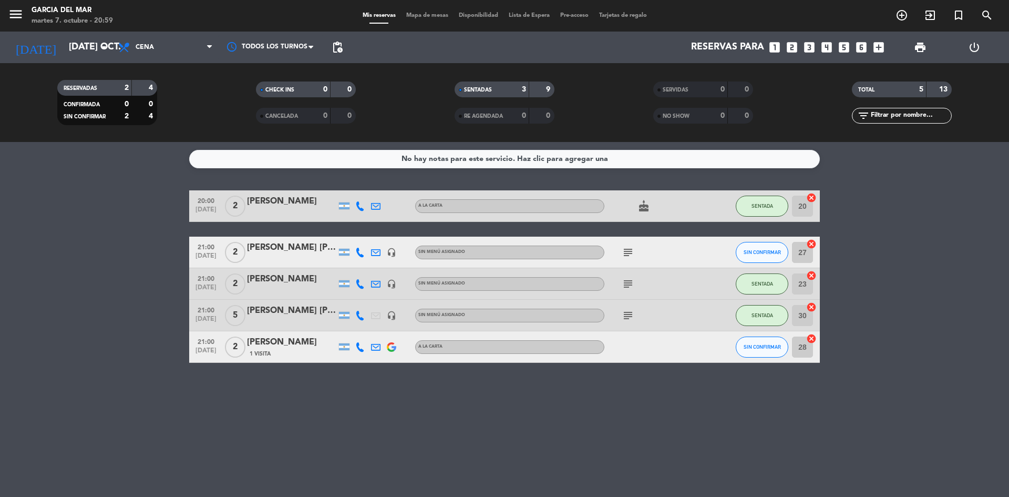
click at [97, 301] on bookings-row "20:00 [DATE] 2 [PERSON_NAME] A [PERSON_NAME] cake SENTADA 20 cancel 21:00 [DATE…" at bounding box center [504, 276] width 1009 height 172
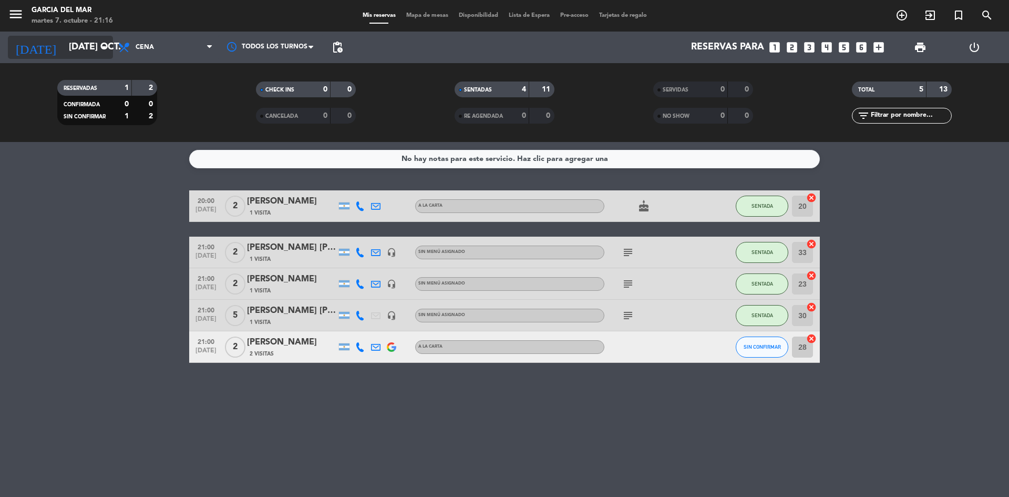
click at [73, 54] on input "[DATE] oct." at bounding box center [125, 47] width 122 height 21
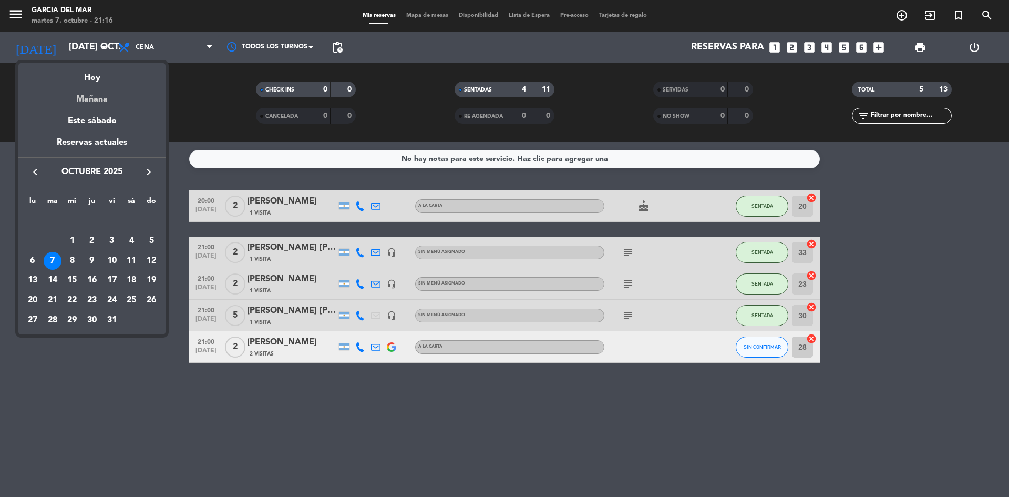
click at [101, 101] on div "Mañana" at bounding box center [91, 96] width 147 height 22
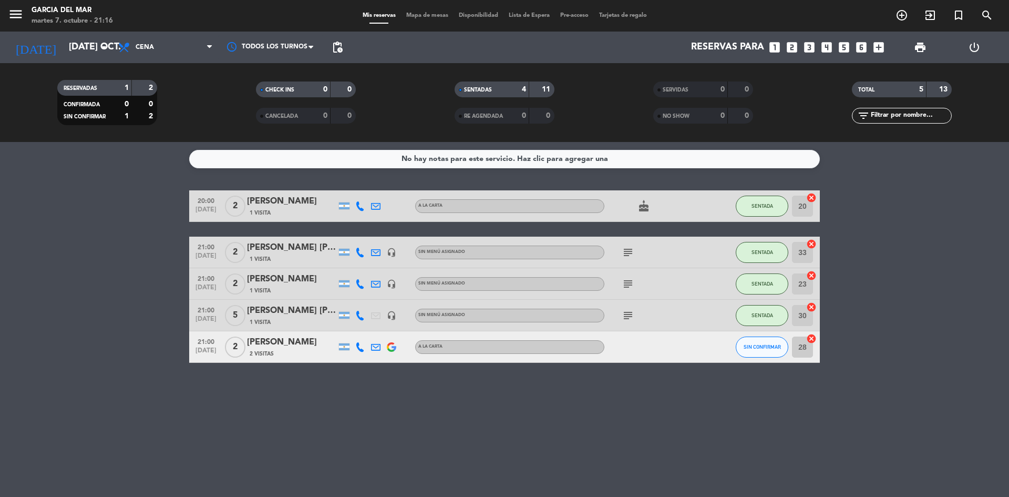
type input "mié. [DATE]"
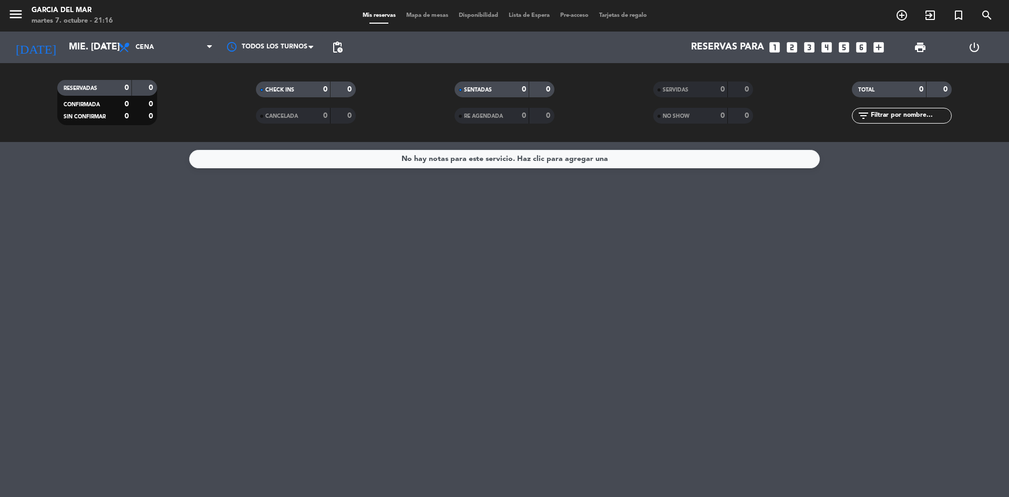
click at [865, 46] on icon "looks_6" at bounding box center [861, 47] width 14 height 14
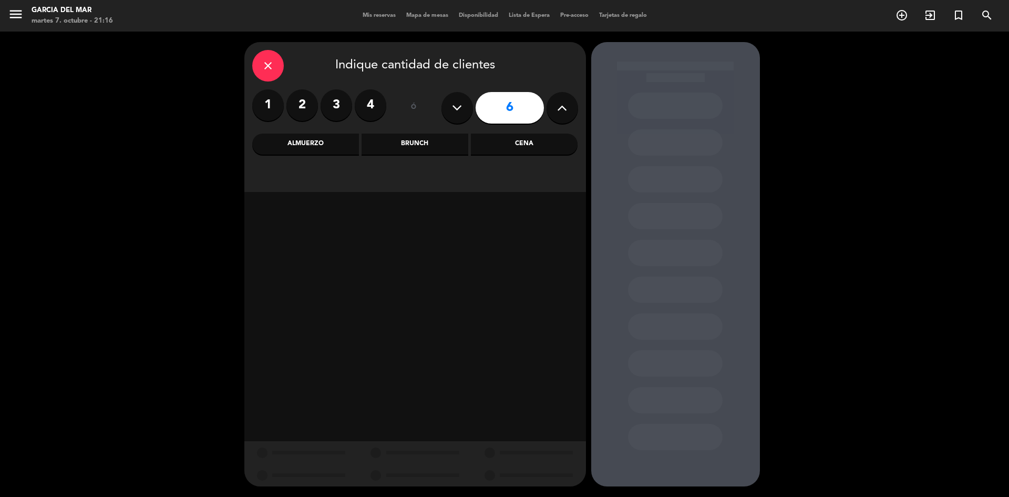
click at [519, 145] on div "Cena" at bounding box center [524, 143] width 107 height 21
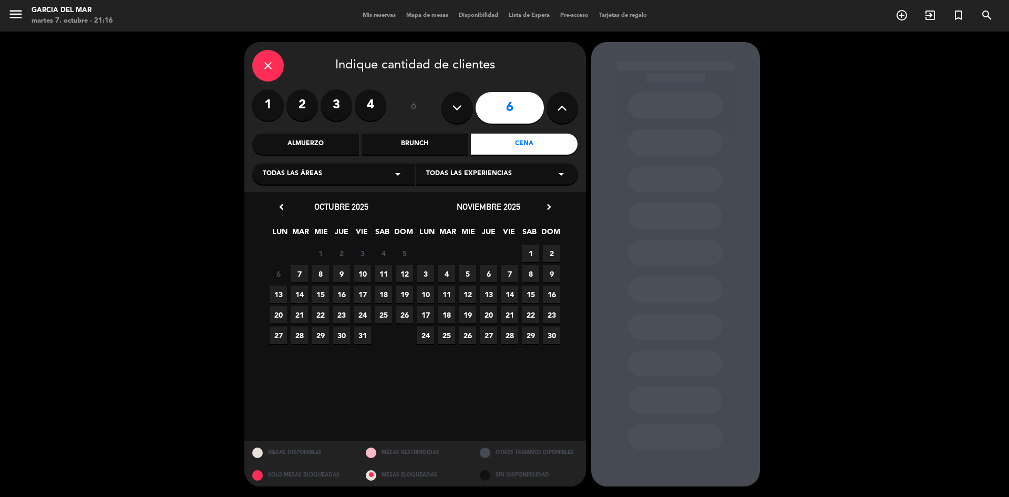
click at [317, 274] on span "8" at bounding box center [320, 273] width 17 height 17
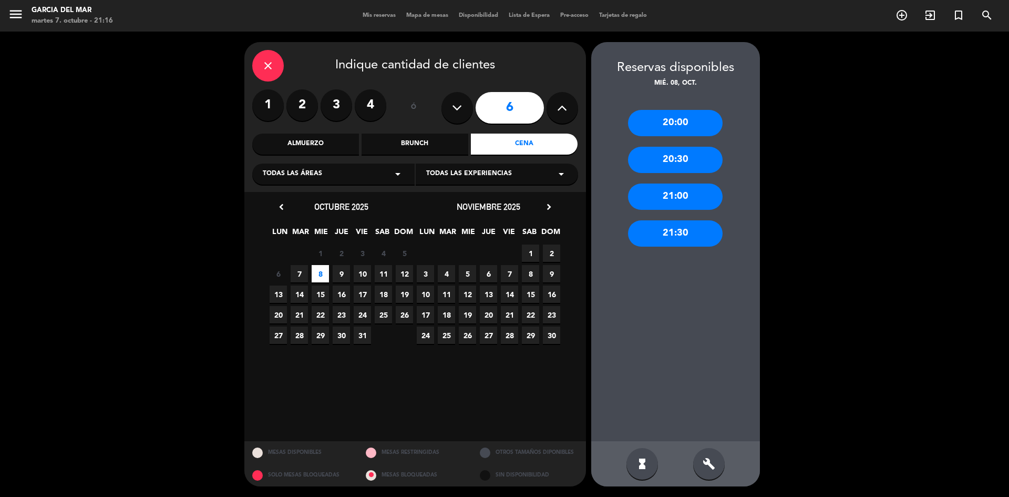
click at [703, 159] on div "20:30" at bounding box center [675, 160] width 95 height 26
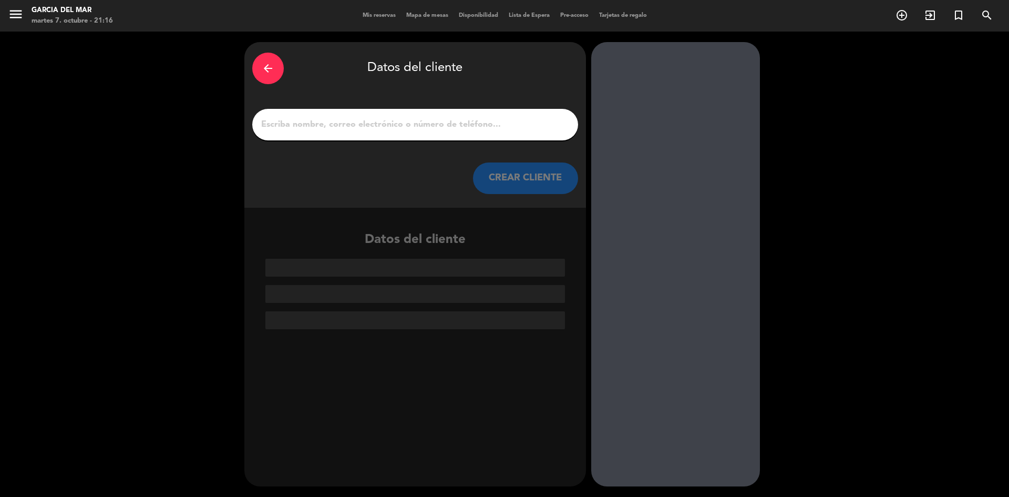
click at [411, 119] on input "1" at bounding box center [415, 124] width 310 height 15
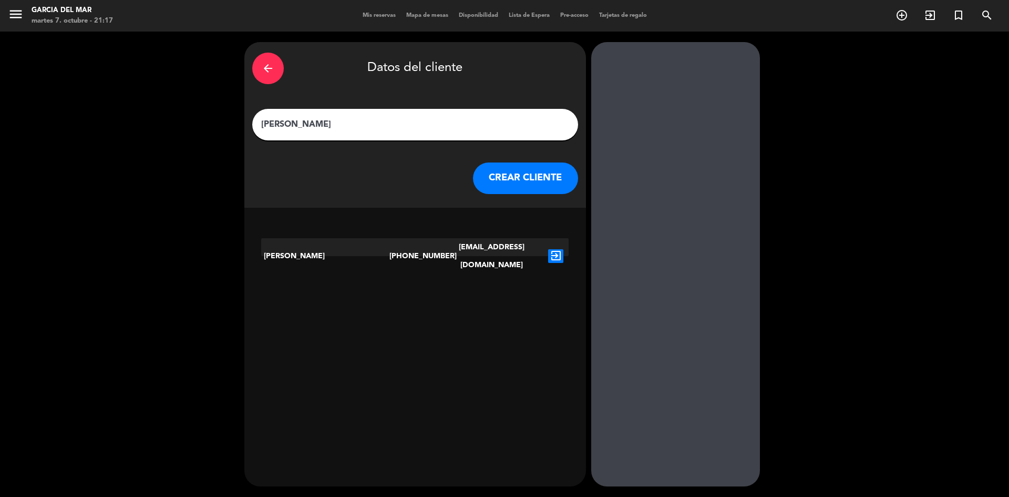
type input "[PERSON_NAME]"
click at [516, 181] on button "CREAR CLIENTE" at bounding box center [525, 178] width 105 height 32
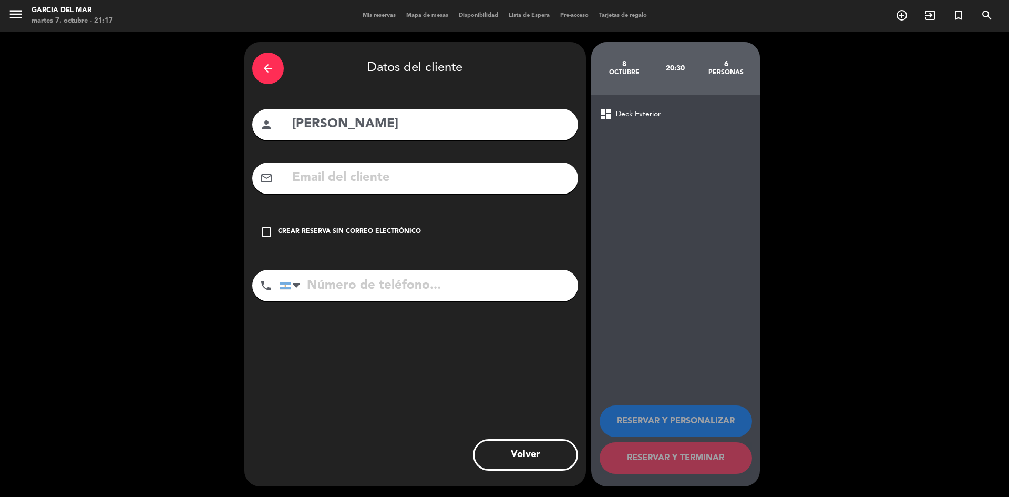
click at [313, 224] on div "check_box_outline_blank Crear reserva sin correo electrónico" at bounding box center [415, 232] width 326 height 32
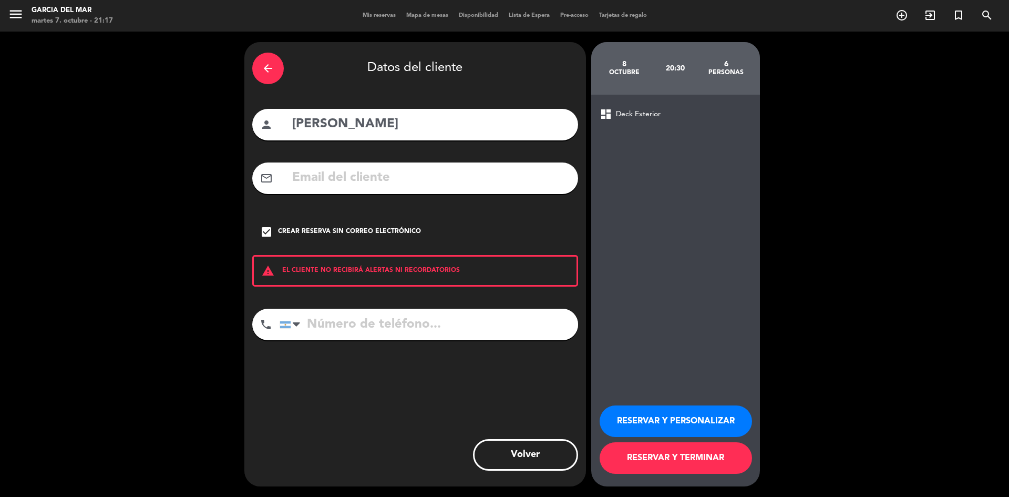
click at [391, 317] on input "tel" at bounding box center [429, 324] width 298 height 32
type input "1157541177"
click at [689, 459] on button "RESERVAR Y TERMINAR" at bounding box center [676, 458] width 152 height 32
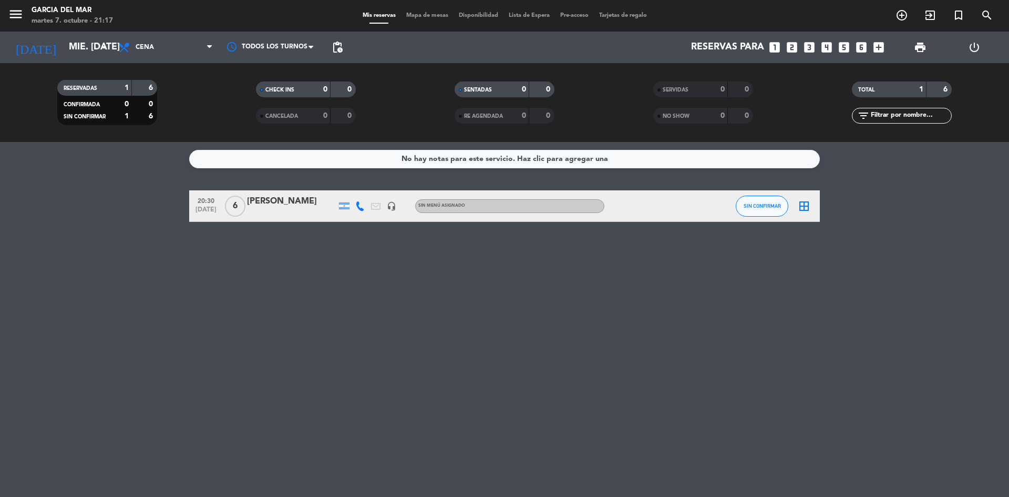
click at [618, 353] on div "No hay notas para este servicio. Haz clic para agregar una 20:30 [DATE] 6 [PERS…" at bounding box center [504, 319] width 1009 height 355
click at [103, 48] on icon "arrow_drop_down" at bounding box center [104, 47] width 13 height 13
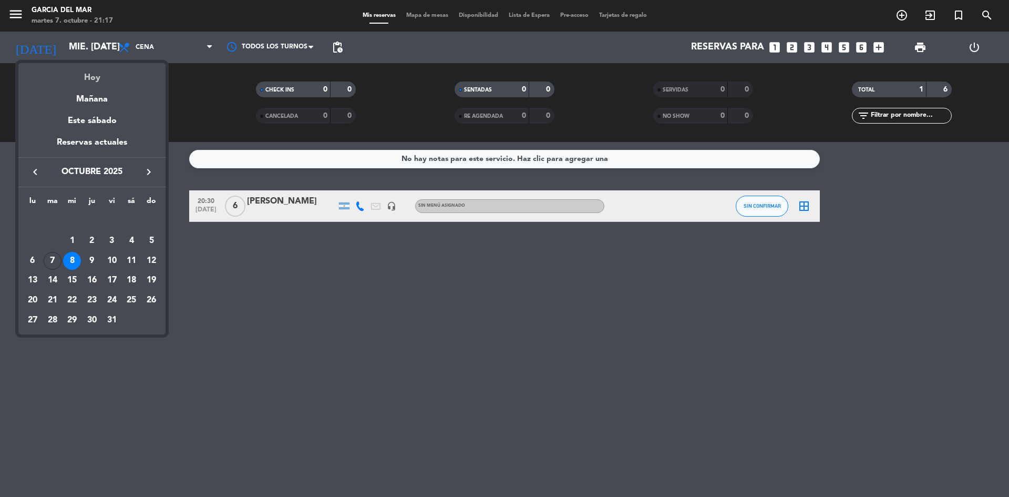
click at [97, 76] on div "Hoy" at bounding box center [91, 74] width 147 height 22
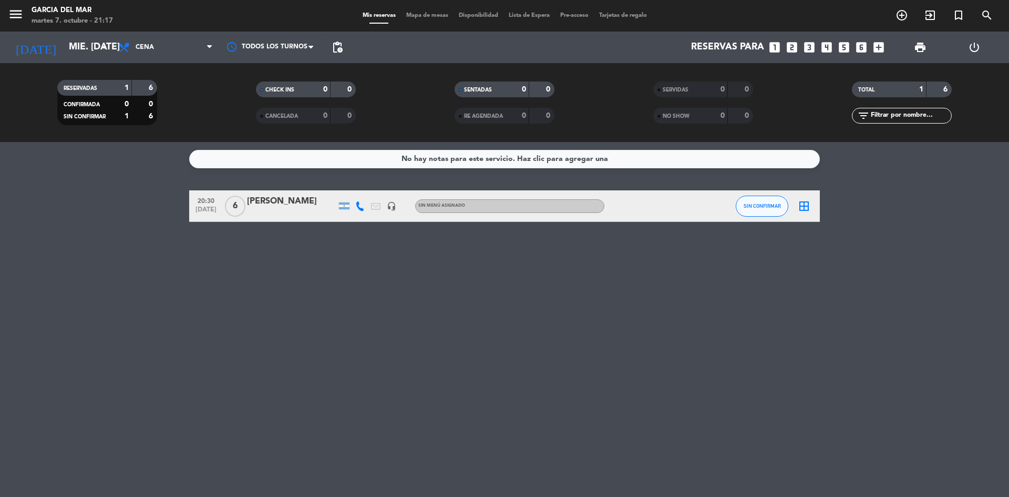
type input "[DATE] oct."
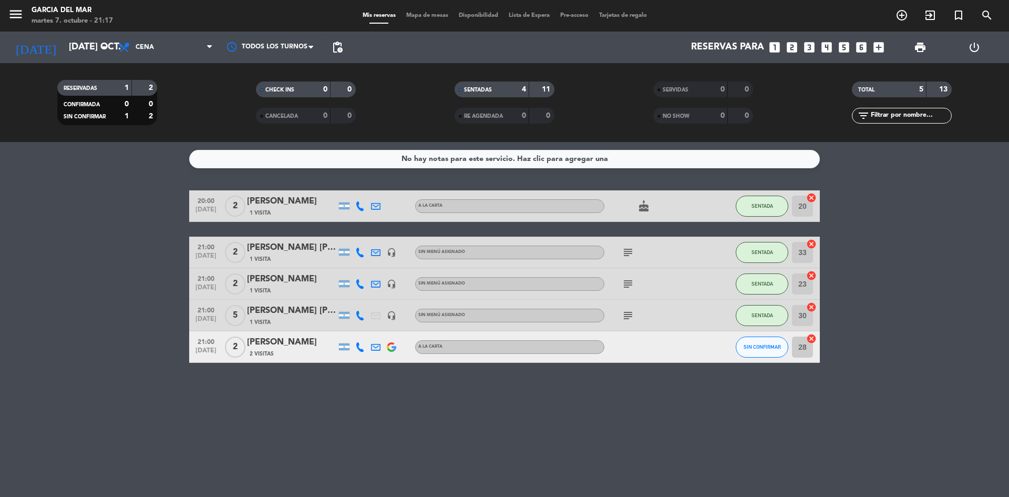
click at [645, 208] on icon "cake" at bounding box center [643, 206] width 13 height 13
click at [630, 256] on icon "subject" at bounding box center [628, 252] width 13 height 13
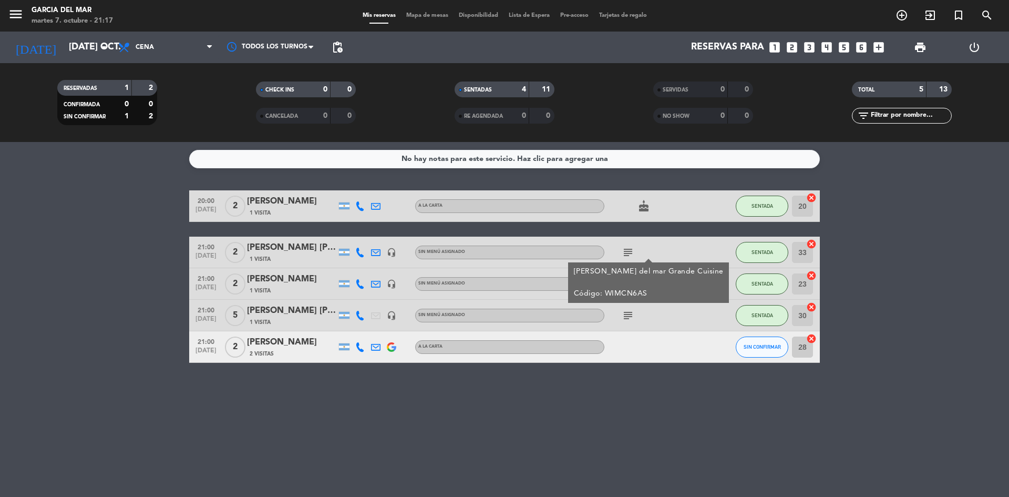
click at [630, 256] on icon "subject" at bounding box center [628, 252] width 13 height 13
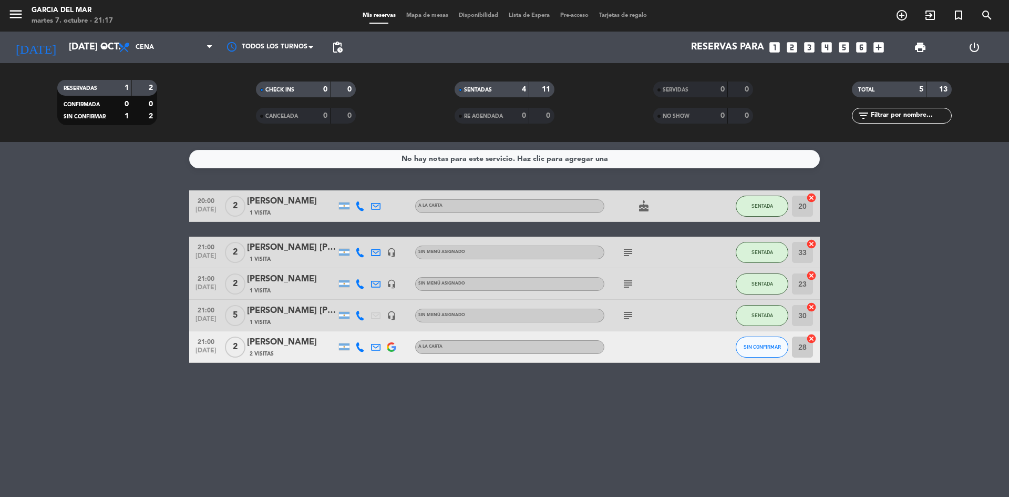
click at [630, 256] on icon "subject" at bounding box center [628, 252] width 13 height 13
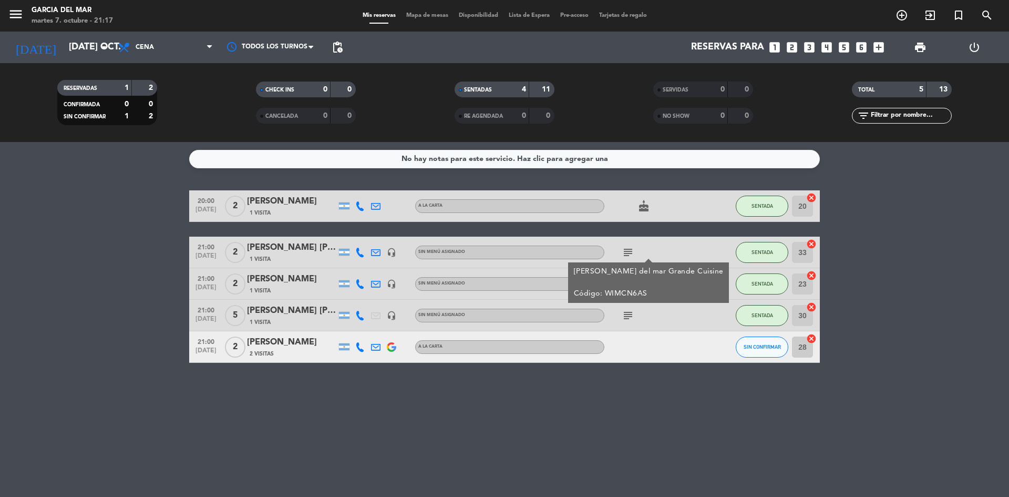
click at [630, 256] on icon "subject" at bounding box center [628, 252] width 13 height 13
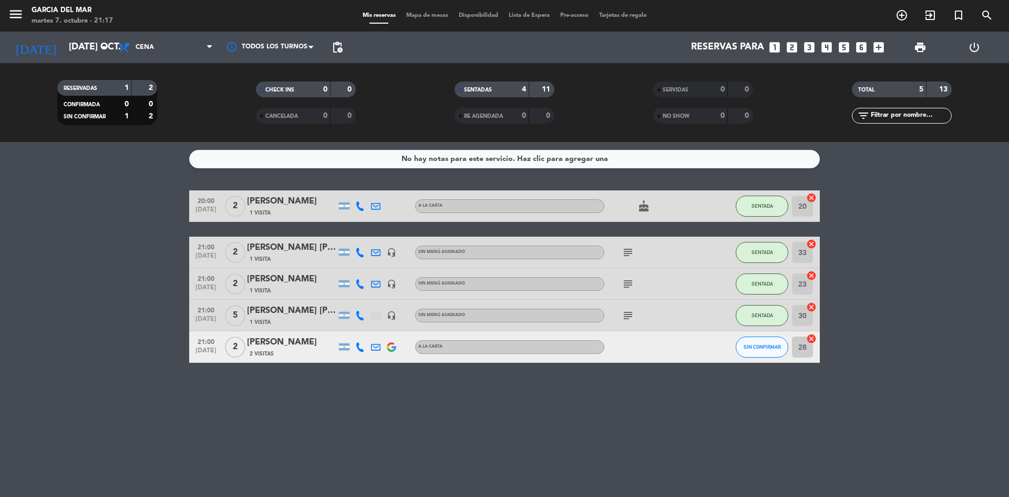
click at [634, 286] on icon "subject" at bounding box center [628, 283] width 13 height 13
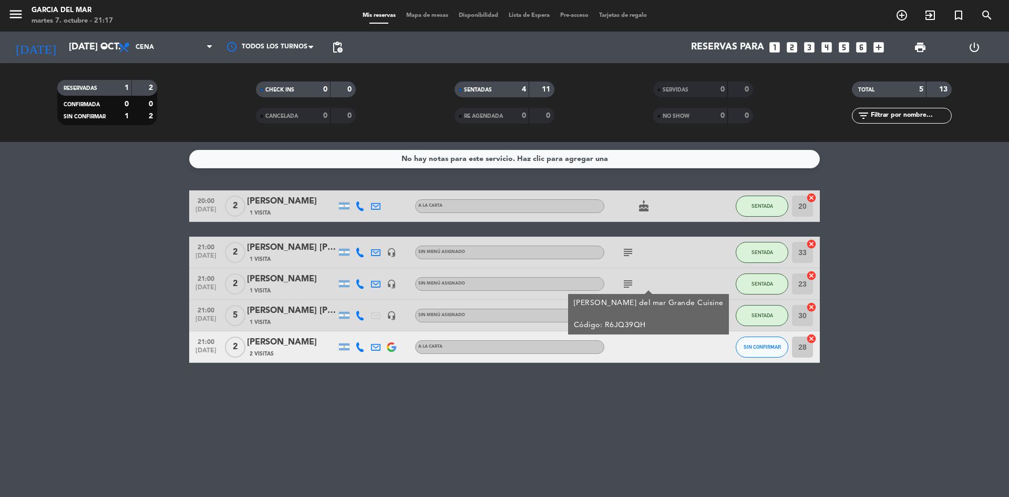
click at [681, 419] on div "No hay notas para este servicio. Haz clic para agregar una 20:00 [DATE] 2 [PERS…" at bounding box center [504, 319] width 1009 height 355
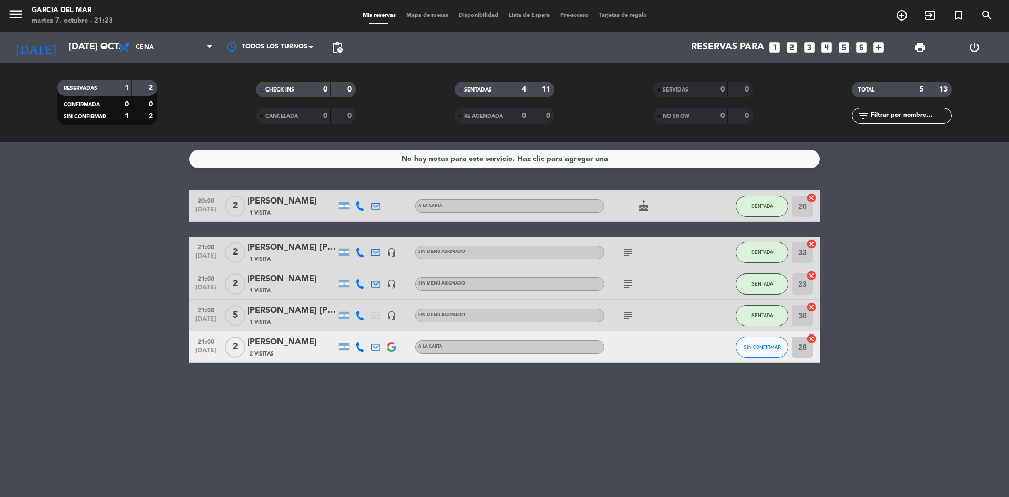
click at [903, 307] on bookings-row "20:00 [DATE] 2 [PERSON_NAME] 1 Visita A LA CARTA cake SENTADA 20 cancel 21:00 […" at bounding box center [504, 276] width 1009 height 172
click at [934, 369] on div "No hay notas para este servicio. Haz clic para agregar una 20:00 [DATE] 2 [PERS…" at bounding box center [504, 319] width 1009 height 355
click at [626, 253] on icon "subject" at bounding box center [628, 252] width 13 height 13
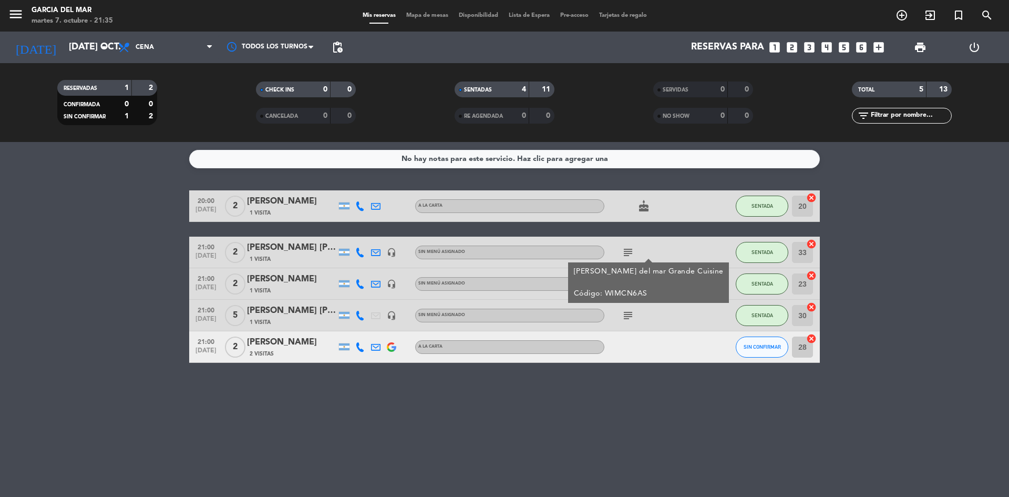
click at [906, 266] on bookings-row "20:00 [DATE] 2 [PERSON_NAME] 1 Visita A LA CARTA cake SENTADA 20 cancel 21:00 […" at bounding box center [504, 276] width 1009 height 172
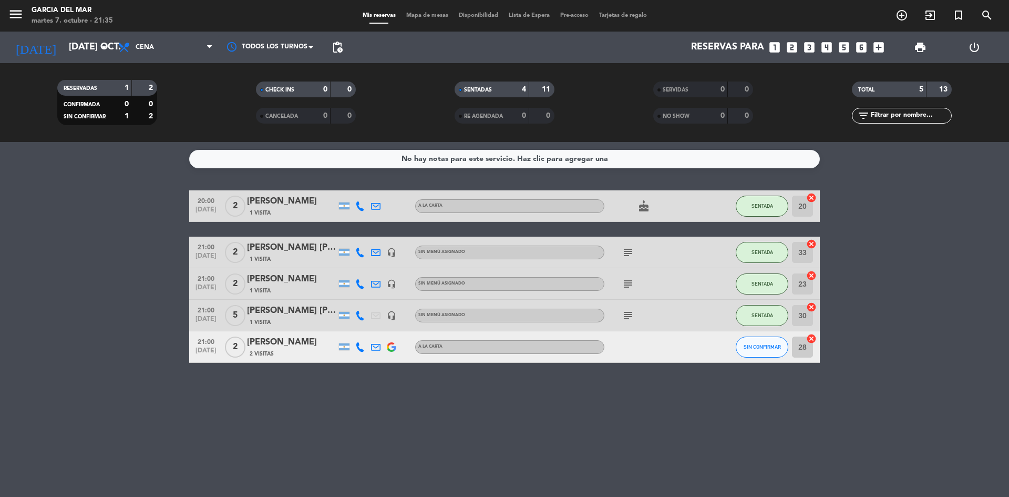
click at [626, 287] on icon "subject" at bounding box center [628, 283] width 13 height 13
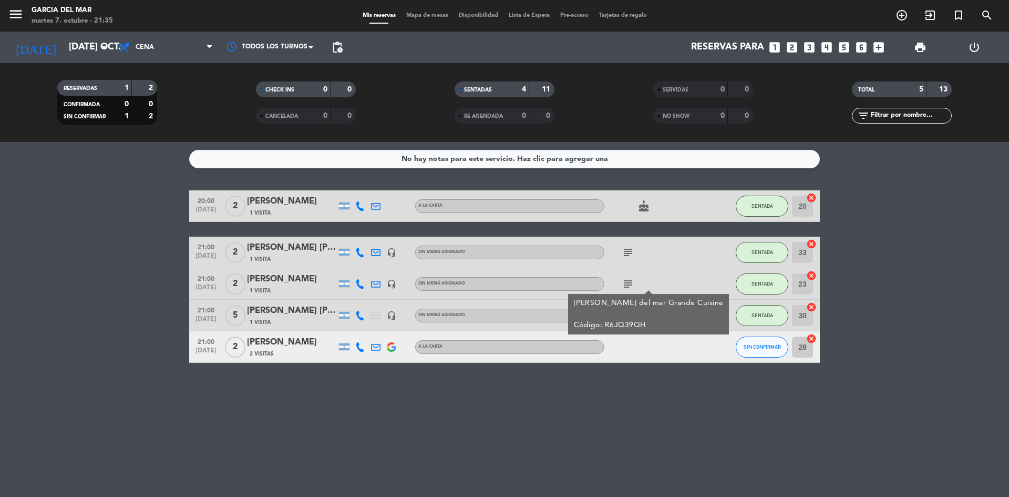
click at [912, 287] on bookings-row "20:00 [DATE] 2 [PERSON_NAME] 1 Visita A LA CARTA cake SENTADA 20 cancel 21:00 […" at bounding box center [504, 276] width 1009 height 172
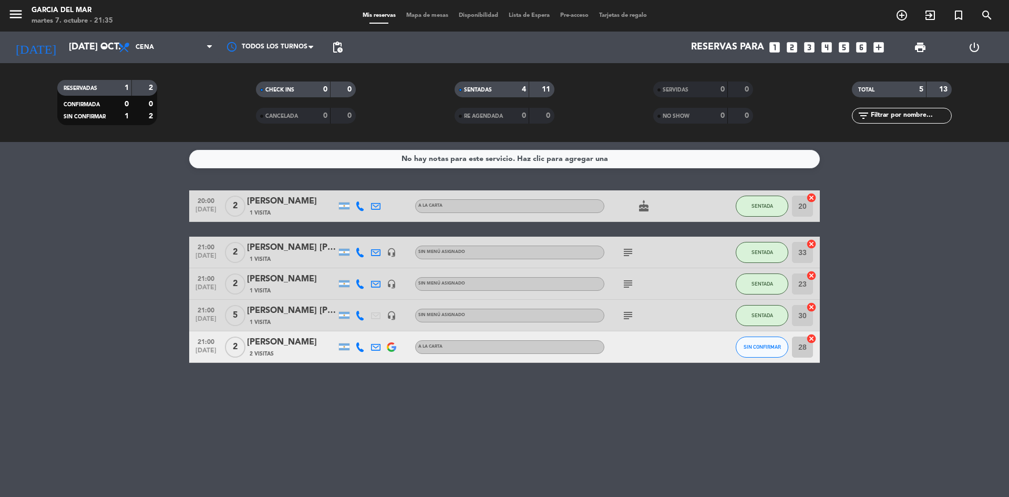
click at [627, 255] on icon "subject" at bounding box center [628, 252] width 13 height 13
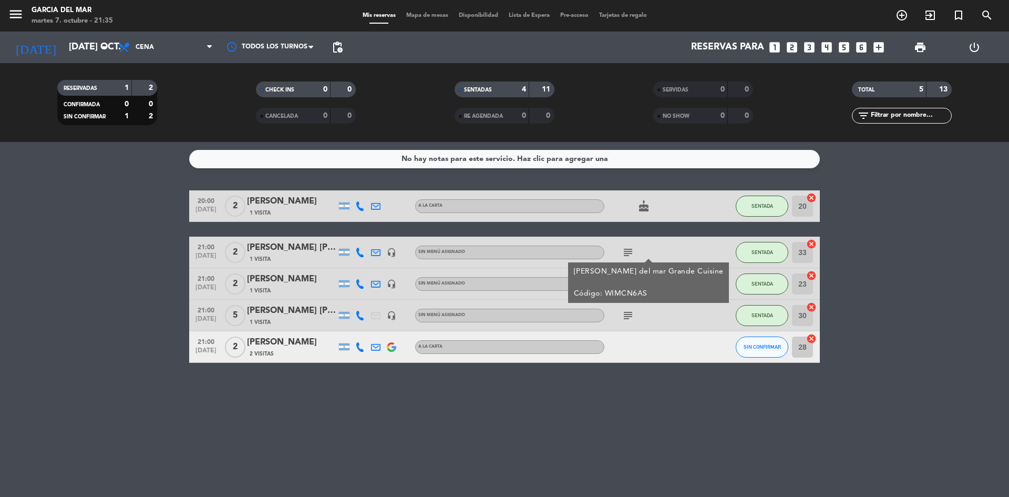
click at [950, 288] on bookings-row "20:00 [DATE] 2 [PERSON_NAME] 1 Visita A LA CARTA cake SENTADA 20 cancel 21:00 […" at bounding box center [504, 276] width 1009 height 172
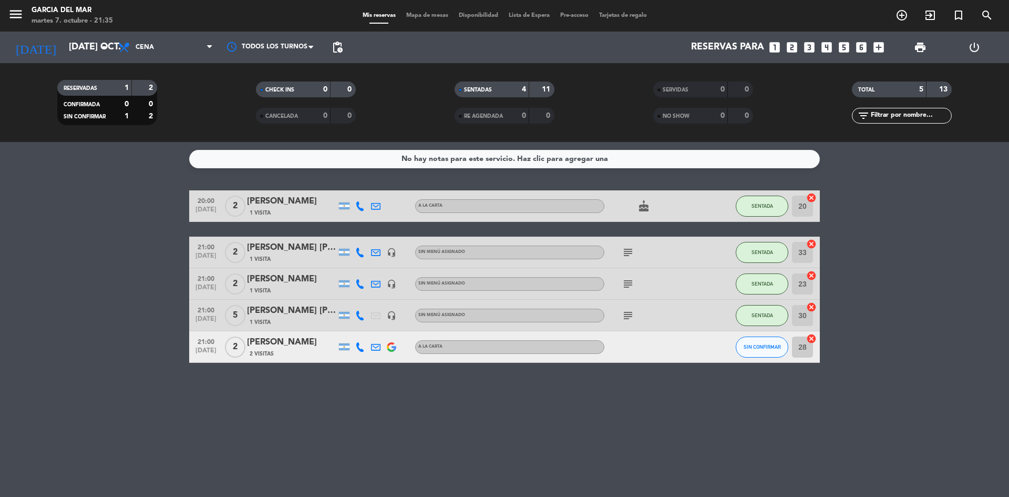
click at [630, 315] on icon "subject" at bounding box center [628, 315] width 13 height 13
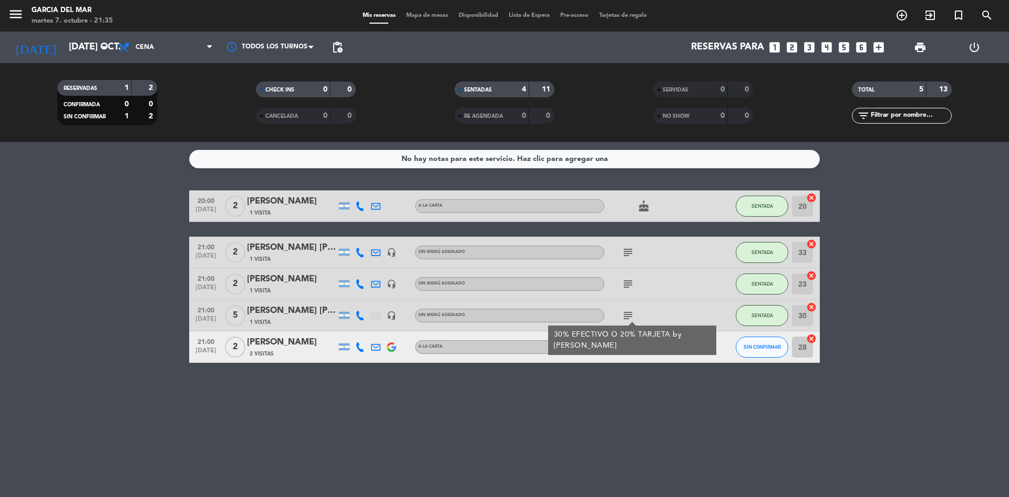
click at [860, 289] on bookings-row "20:00 [DATE] 2 [PERSON_NAME] 1 Visita A LA CARTA cake SENTADA 20 cancel 21:00 […" at bounding box center [504, 276] width 1009 height 172
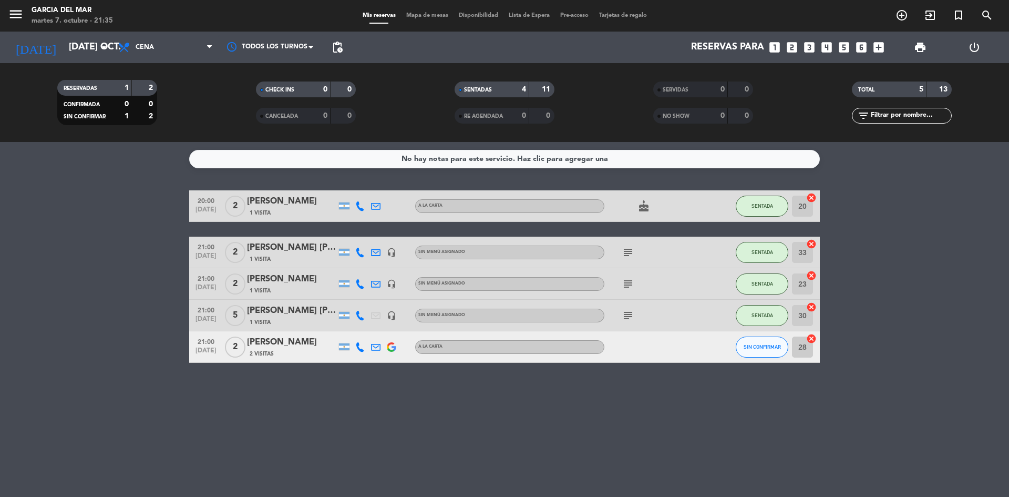
click at [860, 289] on bookings-row "20:00 [DATE] 2 [PERSON_NAME] 1 Visita A LA CARTA cake SENTADA 20 cancel 21:00 […" at bounding box center [504, 276] width 1009 height 172
click at [374, 455] on div "No hay notas para este servicio. Haz clic para agregar una 20:00 [DATE] 2 [PERS…" at bounding box center [504, 319] width 1009 height 355
click at [893, 291] on bookings-row "20:00 [DATE] 2 [PERSON_NAME] 1 Visita A LA CARTA cake SENTADA 20 cancel 21:00 […" at bounding box center [504, 276] width 1009 height 172
click at [647, 209] on icon "cake" at bounding box center [643, 206] width 13 height 13
click at [761, 207] on span "SENTADA" at bounding box center [762, 206] width 22 height 6
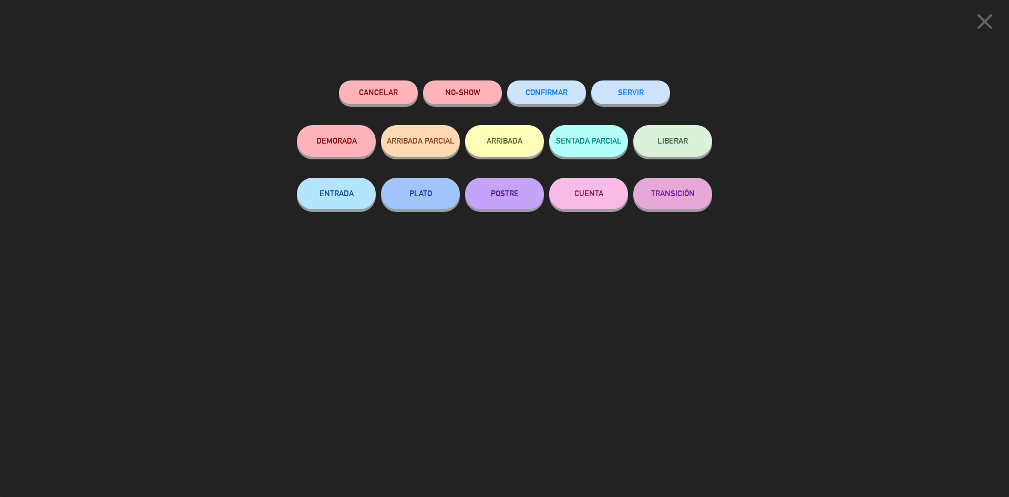
click at [652, 92] on button "SERVIR" at bounding box center [630, 92] width 79 height 24
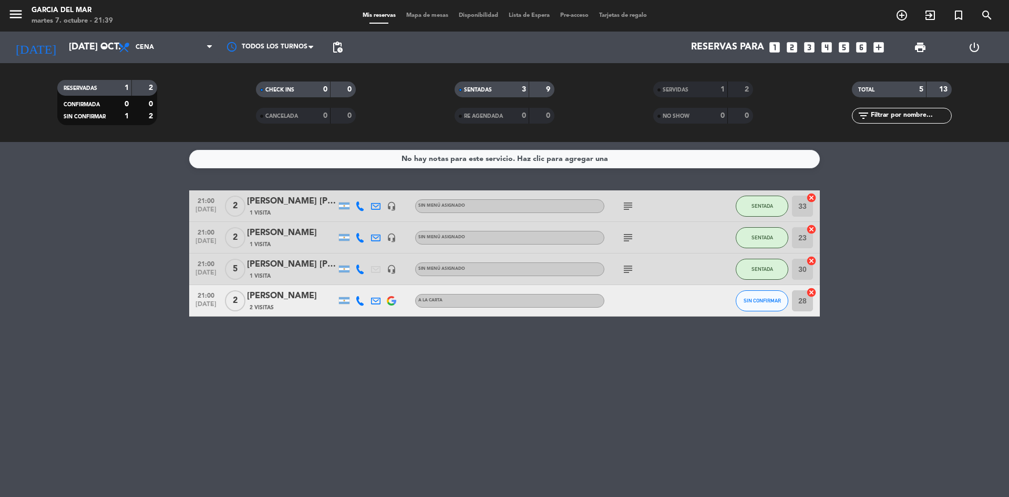
click at [589, 388] on div "No hay notas para este servicio. Haz clic para agregar una 21:00 [DATE] 2 [PERS…" at bounding box center [504, 319] width 1009 height 355
click at [828, 45] on icon "looks_4" at bounding box center [827, 47] width 14 height 14
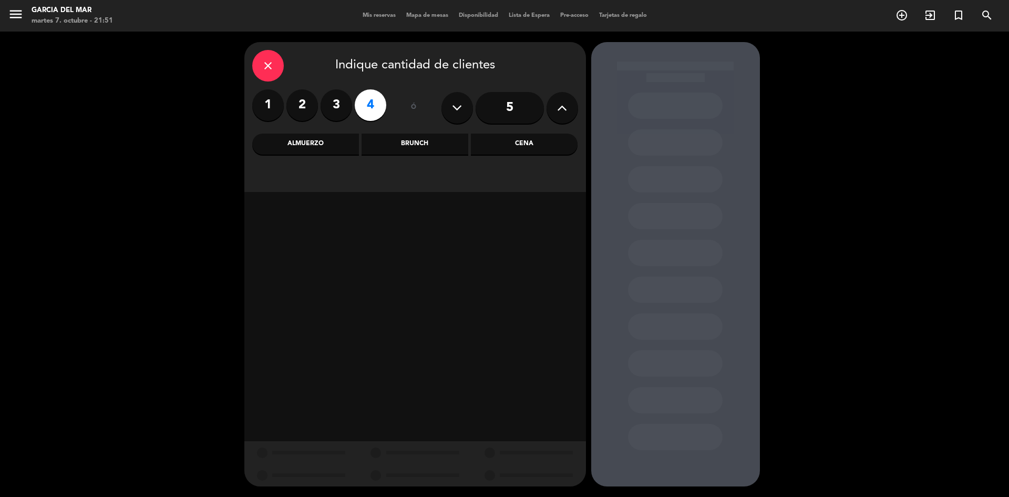
click at [533, 151] on div "Cena" at bounding box center [524, 143] width 107 height 21
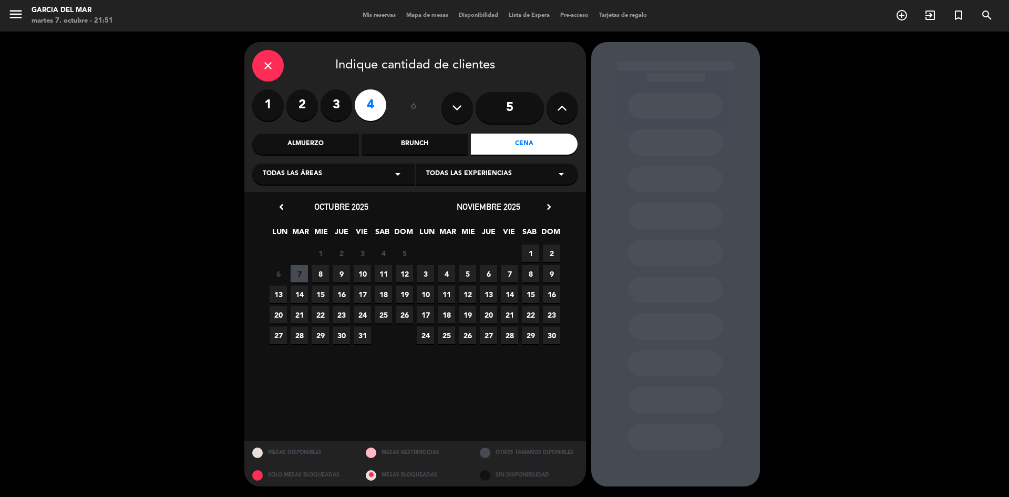
click at [318, 277] on span "8" at bounding box center [320, 273] width 17 height 17
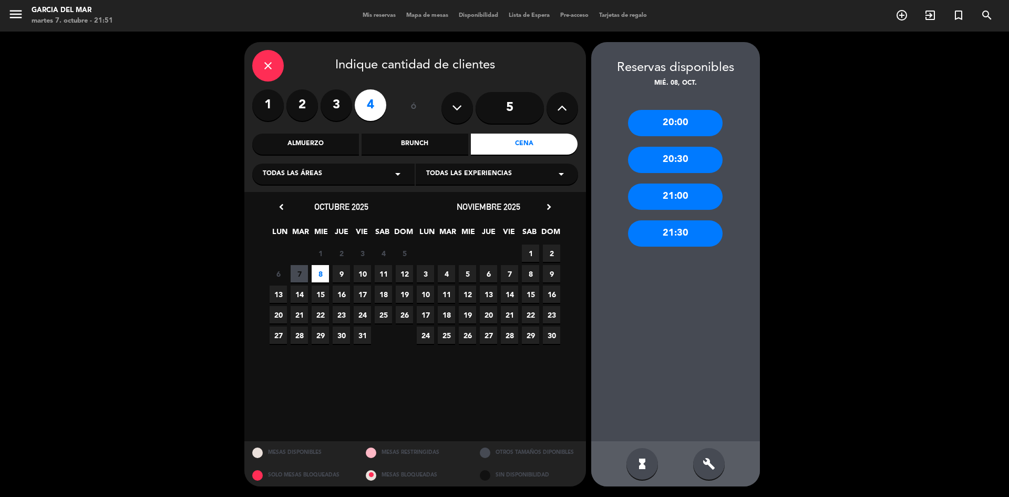
click at [694, 160] on div "20:30" at bounding box center [675, 160] width 95 height 26
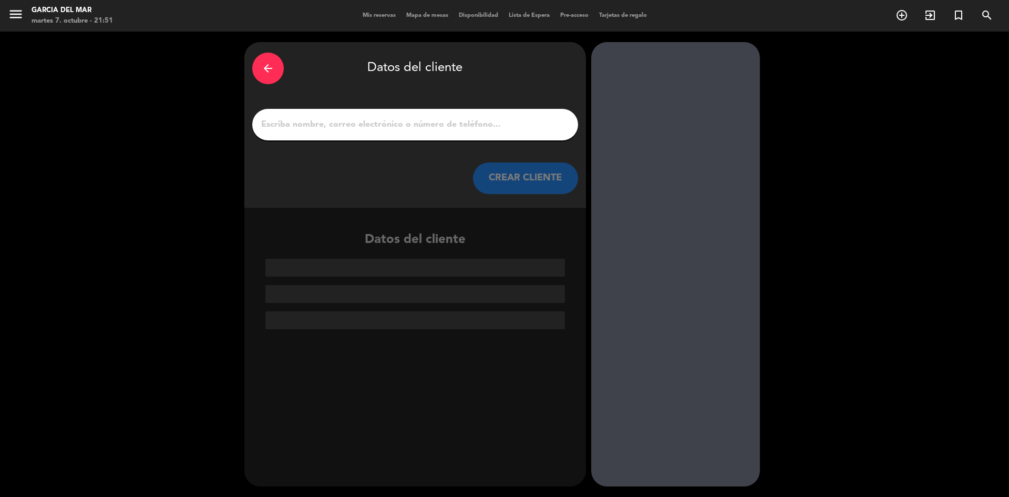
click at [449, 128] on input "1" at bounding box center [415, 124] width 310 height 15
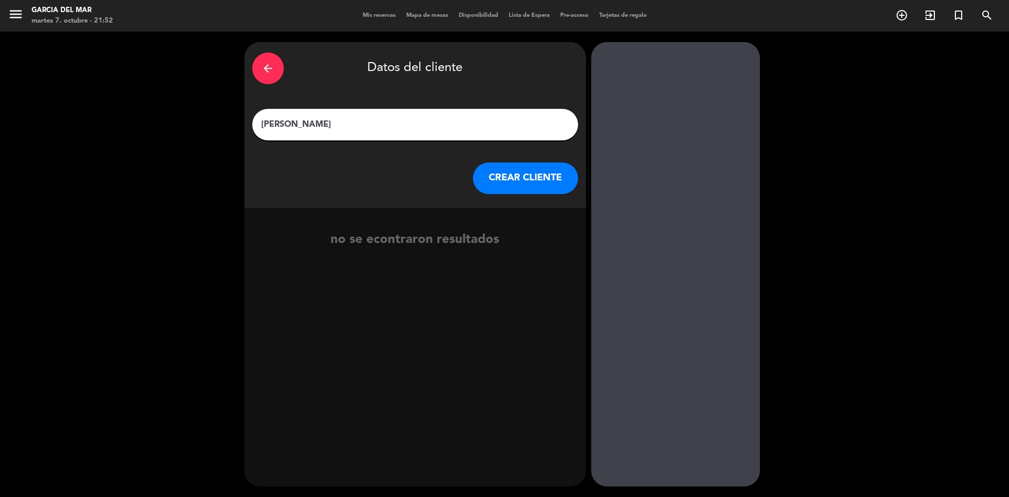
type input "[PERSON_NAME]"
click at [550, 177] on button "CREAR CLIENTE" at bounding box center [525, 178] width 105 height 32
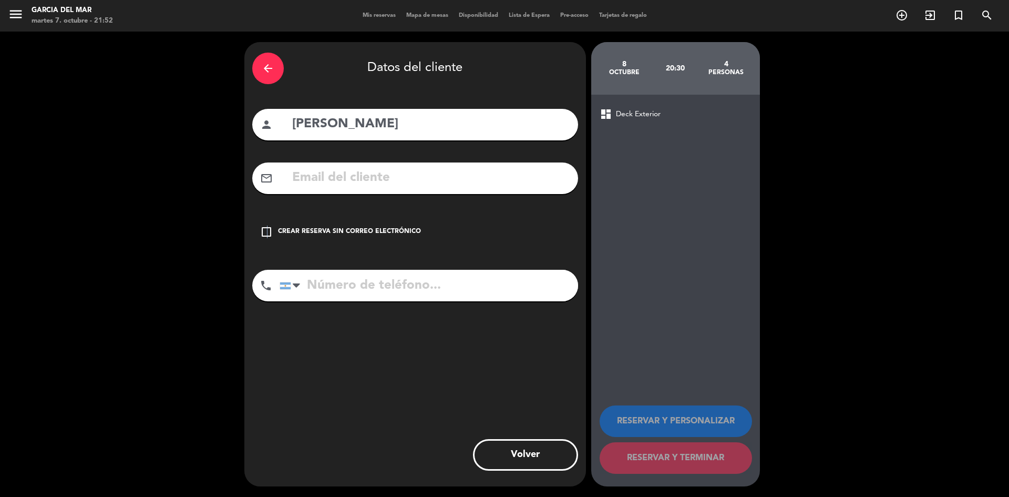
click at [267, 231] on icon "check_box_outline_blank" at bounding box center [266, 231] width 13 height 13
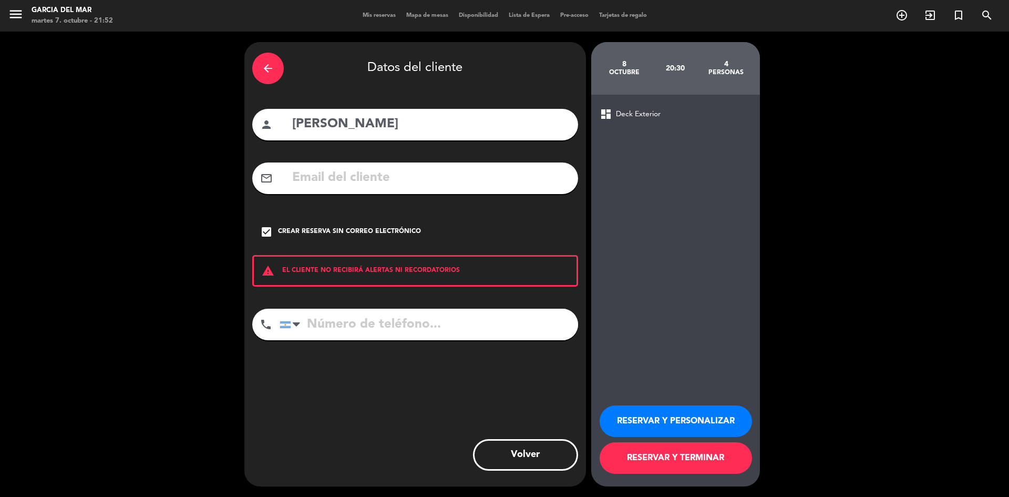
click at [364, 322] on input "tel" at bounding box center [429, 324] width 298 height 32
type input "1111111111"
click at [674, 456] on button "RESERVAR Y TERMINAR" at bounding box center [676, 458] width 152 height 32
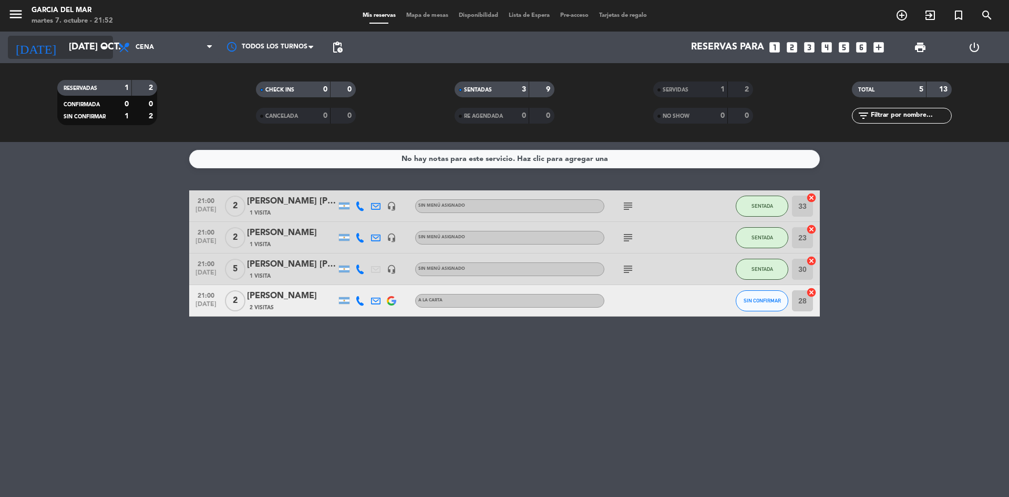
click at [107, 50] on icon "arrow_drop_down" at bounding box center [104, 47] width 13 height 13
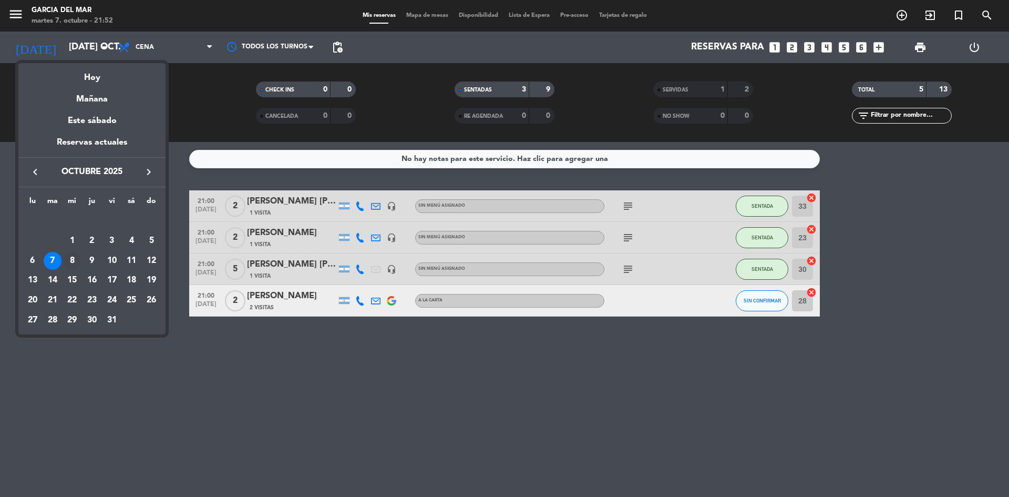
click at [74, 259] on div "8" at bounding box center [72, 261] width 18 height 18
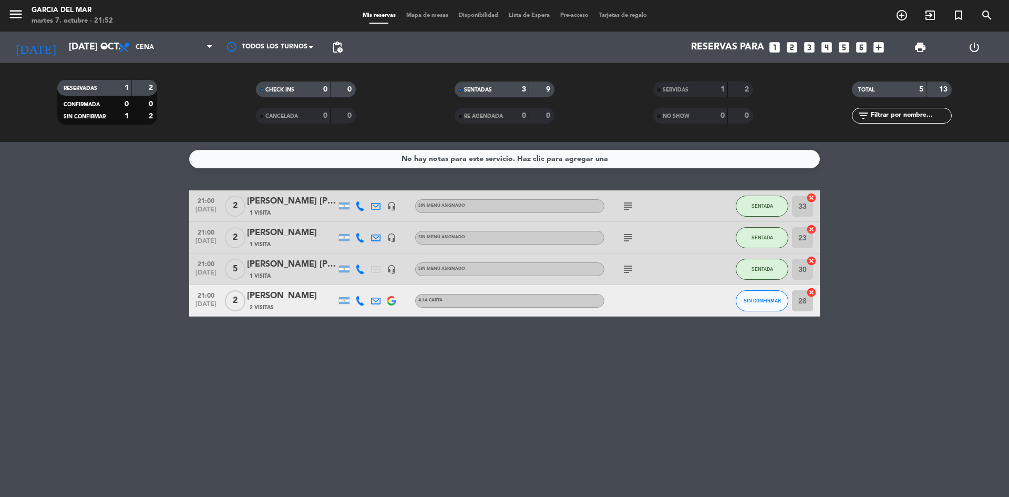
type input "mié. [DATE]"
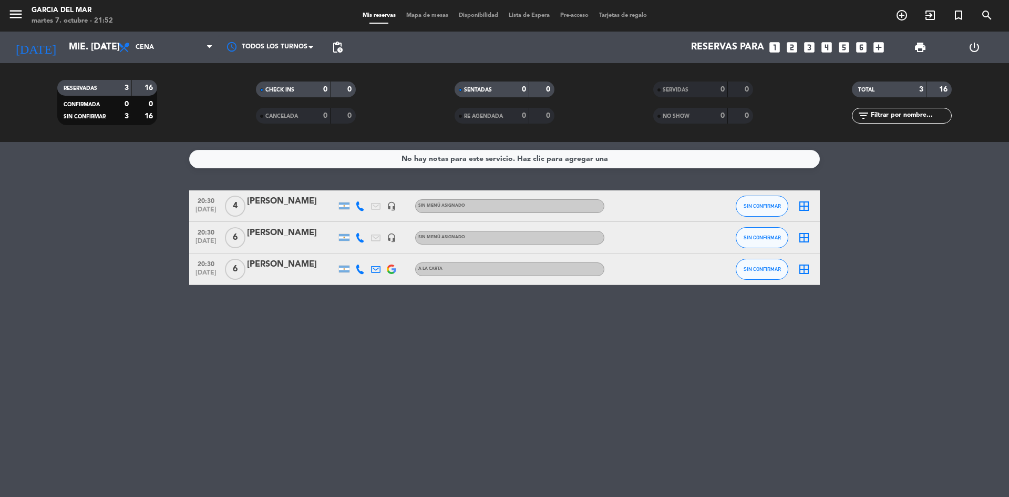
click at [308, 200] on div "[PERSON_NAME]" at bounding box center [291, 201] width 89 height 14
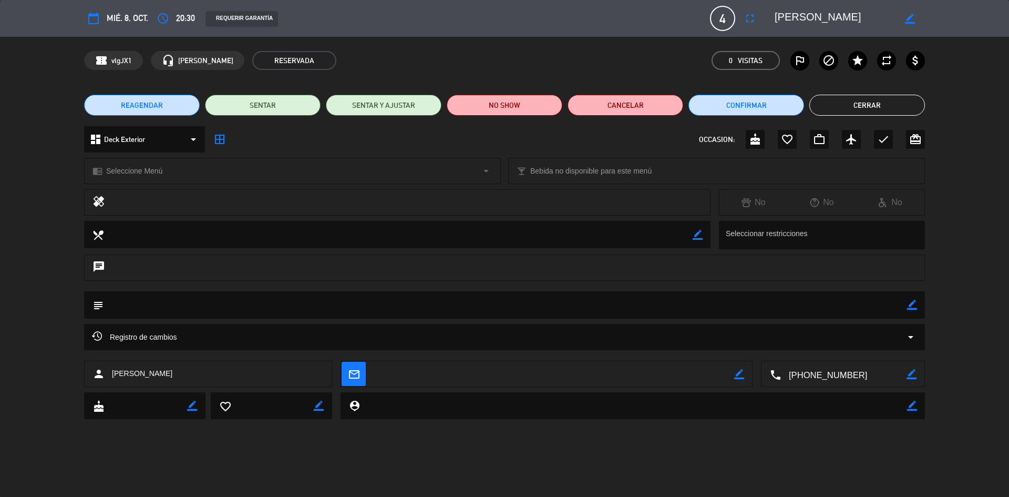
click at [911, 301] on icon "border_color" at bounding box center [912, 305] width 10 height 10
click at [344, 300] on textarea at bounding box center [505, 304] width 803 height 27
click at [139, 305] on textarea at bounding box center [505, 304] width 803 height 27
type textarea "a cuenta corriente de [PERSON_NAME]"
click at [910, 303] on icon at bounding box center [912, 305] width 10 height 10
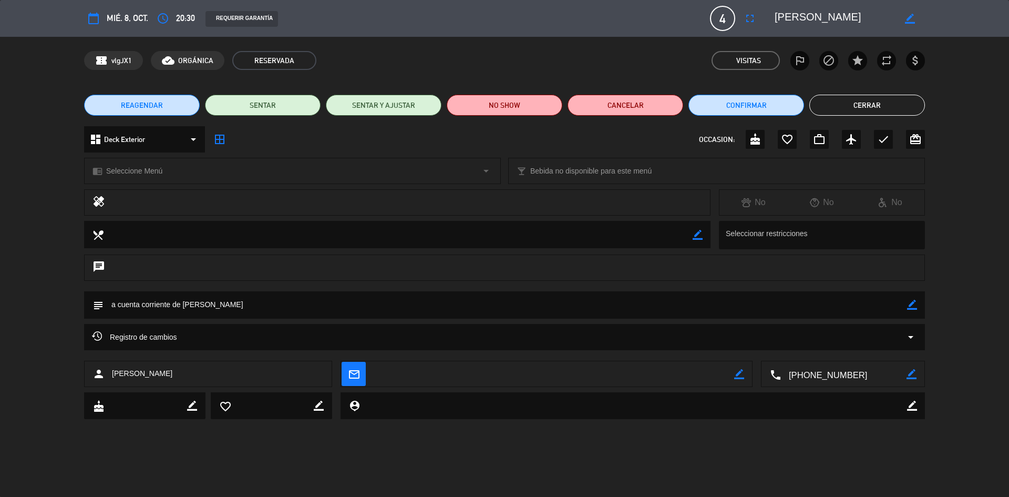
click at [866, 105] on button "Cerrar" at bounding box center [867, 105] width 116 height 21
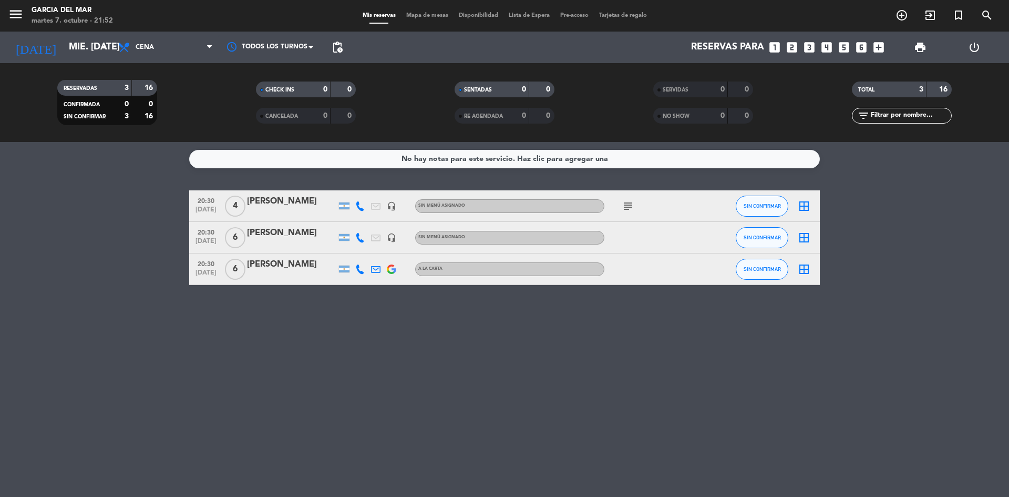
click at [538, 409] on div "No hay notas para este servicio. Haz clic para agregar una 20:30 [DATE] 4 [PERS…" at bounding box center [504, 319] width 1009 height 355
click at [626, 203] on icon "subject" at bounding box center [628, 206] width 13 height 13
click at [640, 405] on div "No hay notas para este servicio. Haz clic para agregar una 20:30 [DATE] 4 [PERS…" at bounding box center [504, 319] width 1009 height 355
click at [629, 207] on icon "subject" at bounding box center [628, 206] width 13 height 13
click at [686, 342] on div "No hay notas para este servicio. Haz clic para agregar una 20:30 [DATE] 4 [PERS…" at bounding box center [504, 319] width 1009 height 355
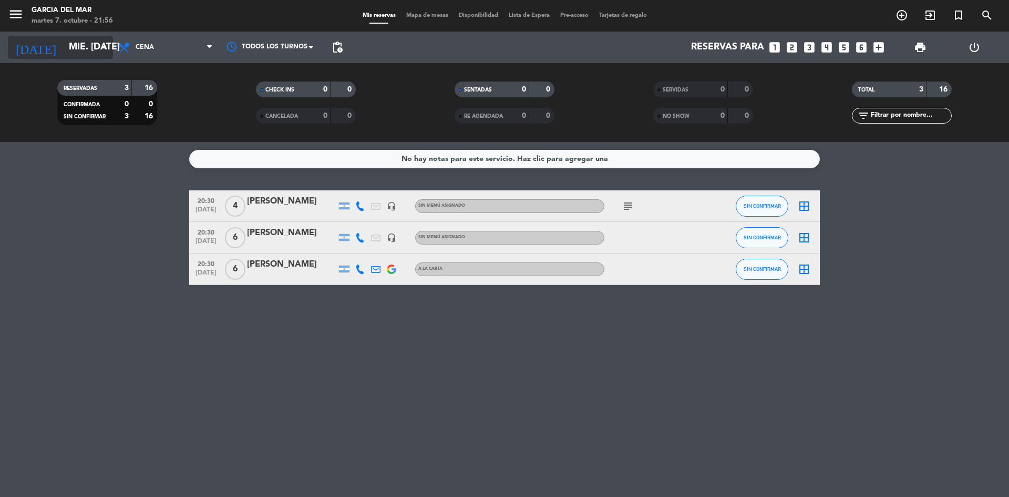
click at [77, 51] on input "mié. [DATE]" at bounding box center [125, 47] width 122 height 21
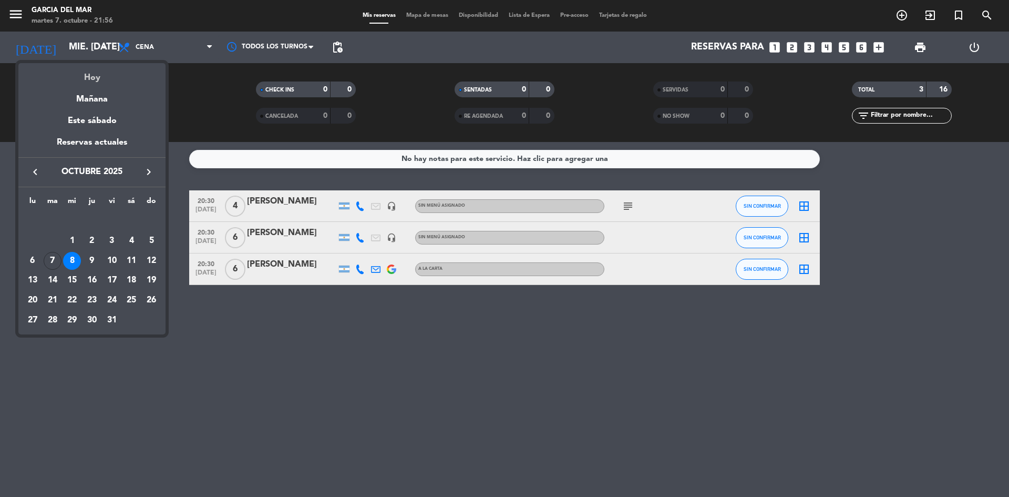
click at [96, 75] on div "Hoy" at bounding box center [91, 74] width 147 height 22
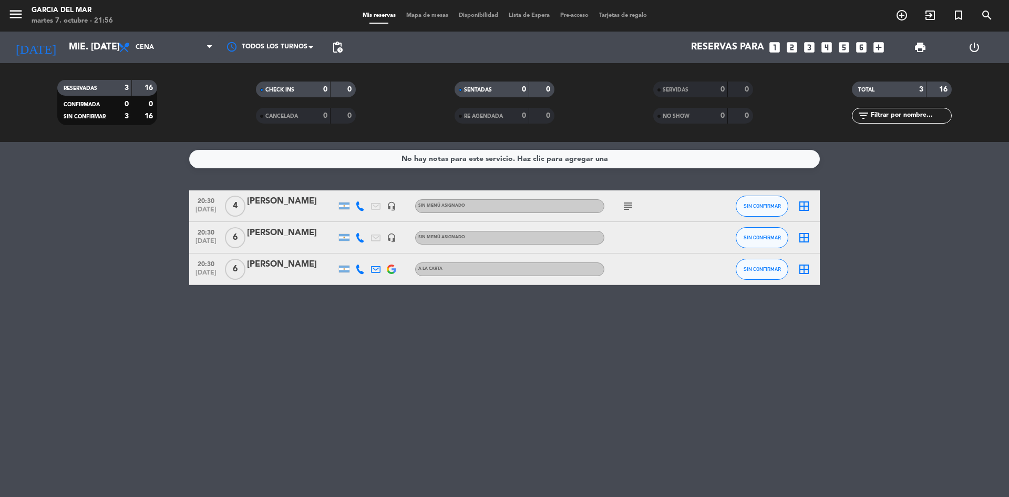
type input "[DATE] oct."
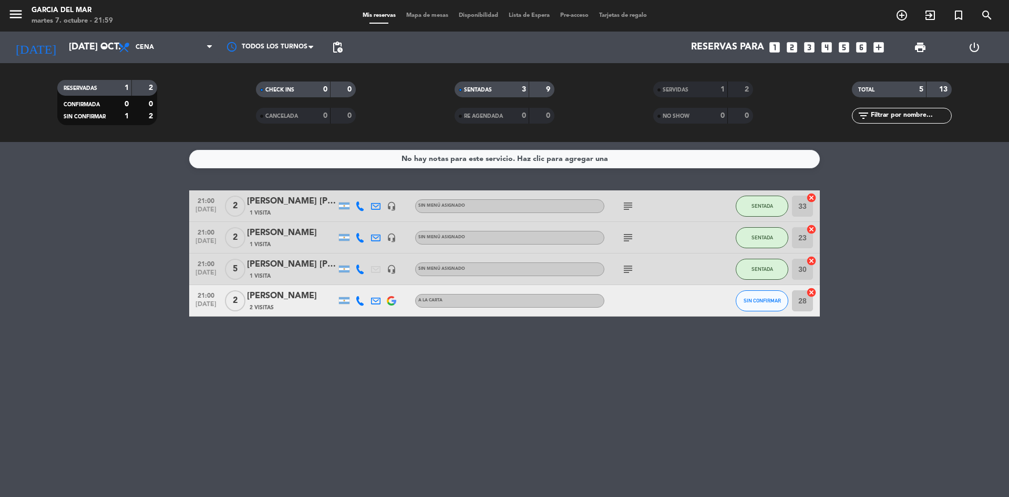
click at [614, 369] on div "No hay notas para este servicio. Haz clic para agregar una 21:00 [DATE] 2 [PERS…" at bounding box center [504, 319] width 1009 height 355
click at [631, 269] on icon "subject" at bounding box center [628, 269] width 13 height 13
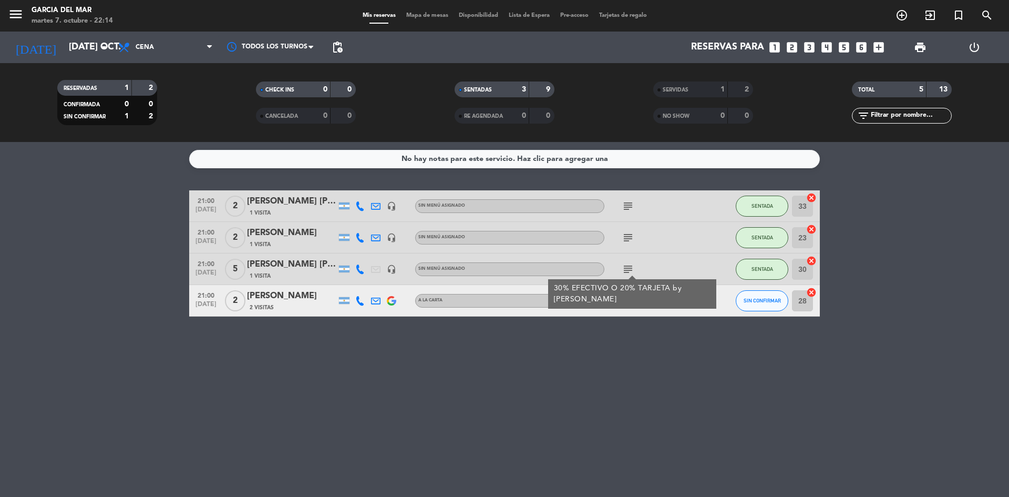
click at [675, 400] on div "No hay notas para este servicio. Haz clic para agregar una 21:00 [DATE] 2 [PERS…" at bounding box center [504, 319] width 1009 height 355
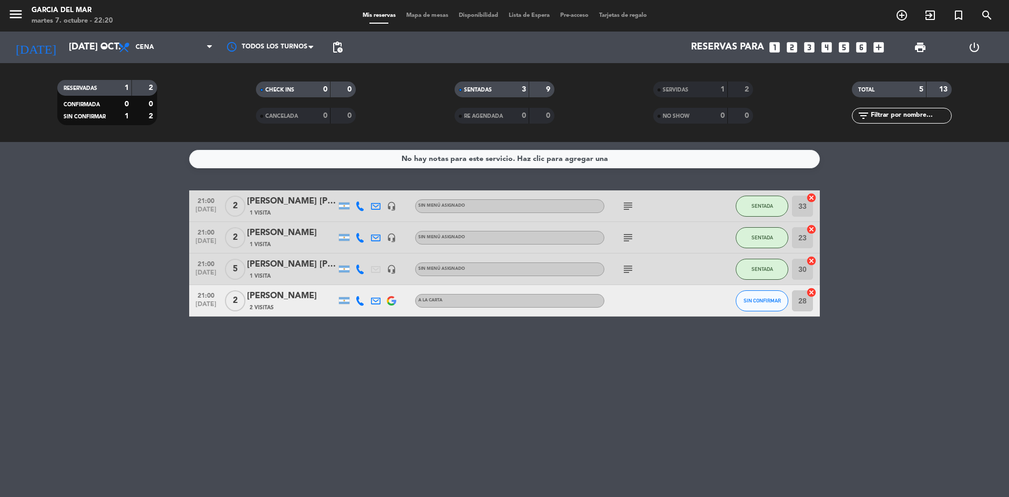
click at [628, 210] on icon "subject" at bounding box center [628, 206] width 13 height 13
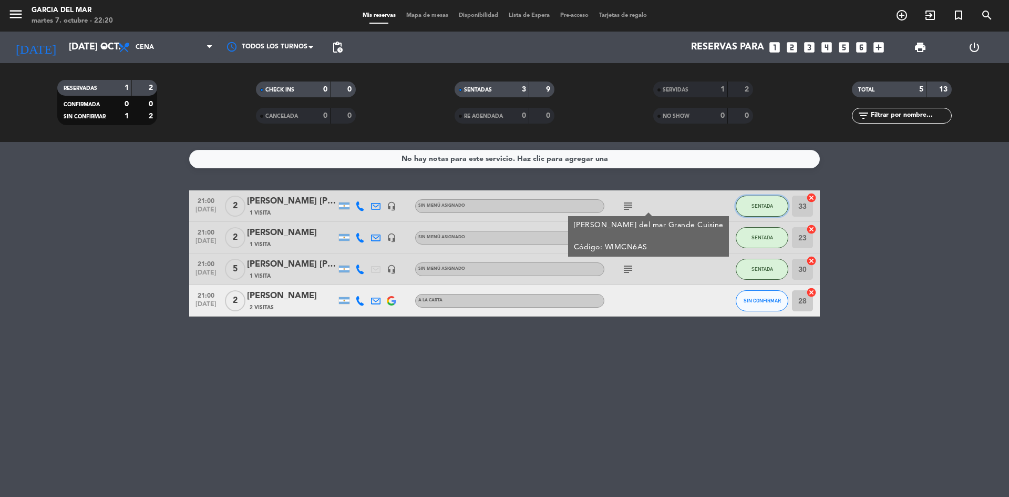
click at [784, 210] on button "SENTADA" at bounding box center [762, 205] width 53 height 21
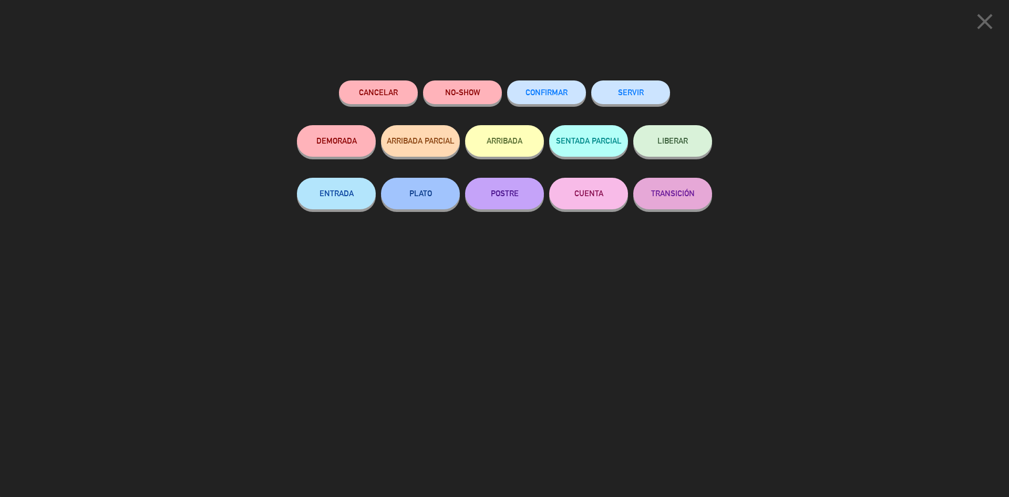
click at [651, 90] on button "SERVIR" at bounding box center [630, 92] width 79 height 24
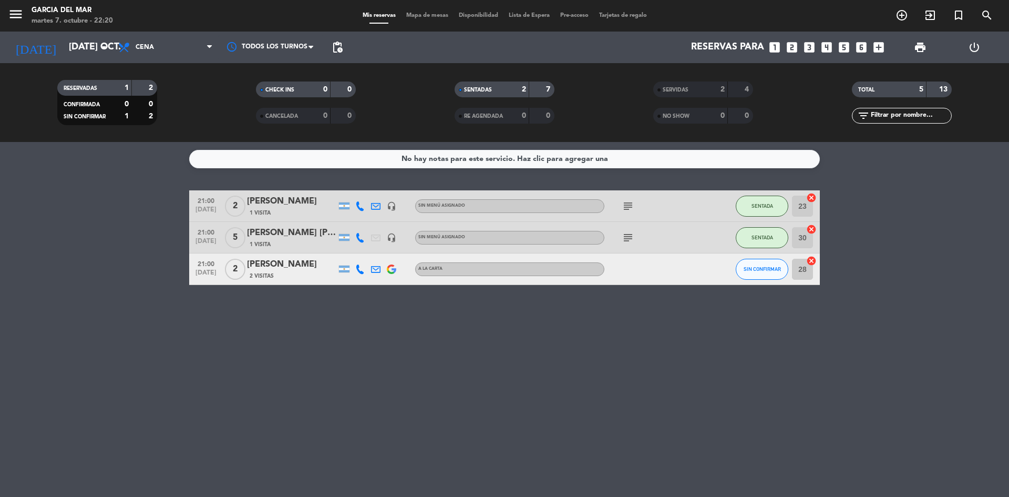
click at [600, 372] on div "No hay notas para este servicio. Haz clic para agregar una 21:00 [DATE] 2 [PERS…" at bounding box center [504, 319] width 1009 height 355
click at [309, 198] on div "[PERSON_NAME]" at bounding box center [291, 201] width 89 height 14
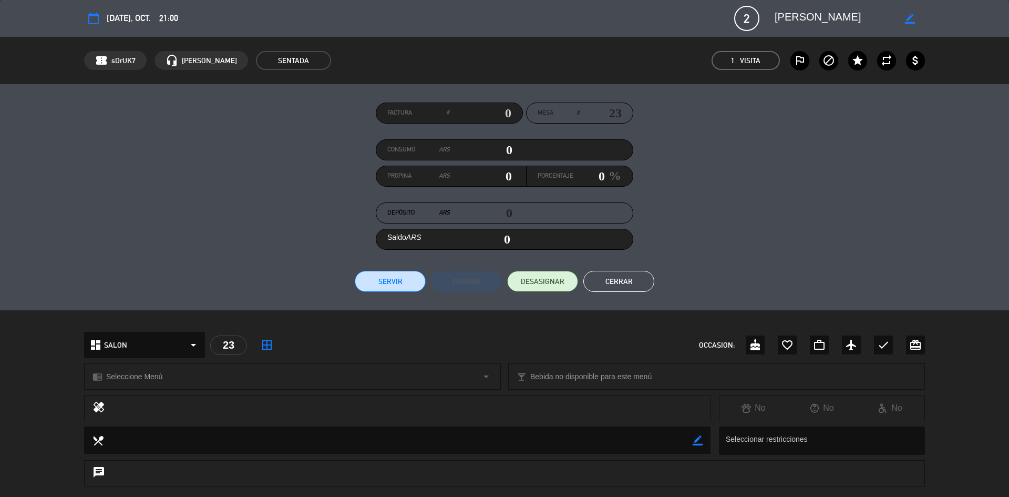
click at [623, 284] on button "Cerrar" at bounding box center [618, 281] width 71 height 21
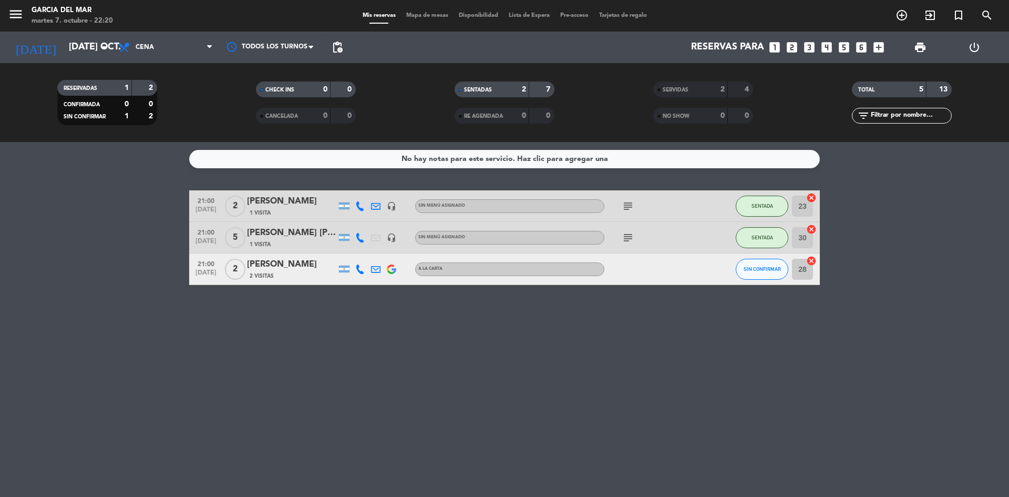
click at [725, 331] on div "No hay notas para este servicio. Haz clic para agregar una 21:00 [DATE] 2 [PERS…" at bounding box center [504, 319] width 1009 height 355
click at [766, 213] on button "SENTADA" at bounding box center [762, 205] width 53 height 21
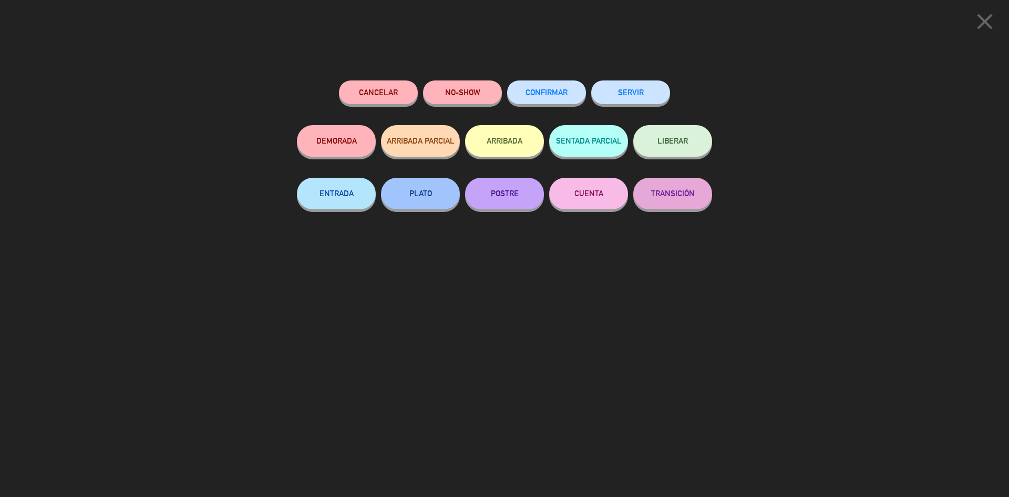
click at [635, 288] on div "Cancelar NO-SHOW CONFIRMAR SERVIR DEMORADA ARRIBADA PARCIAL ARRIBADA SENTADA PA…" at bounding box center [505, 285] width 430 height 424
click at [989, 20] on icon "close" at bounding box center [985, 21] width 26 height 26
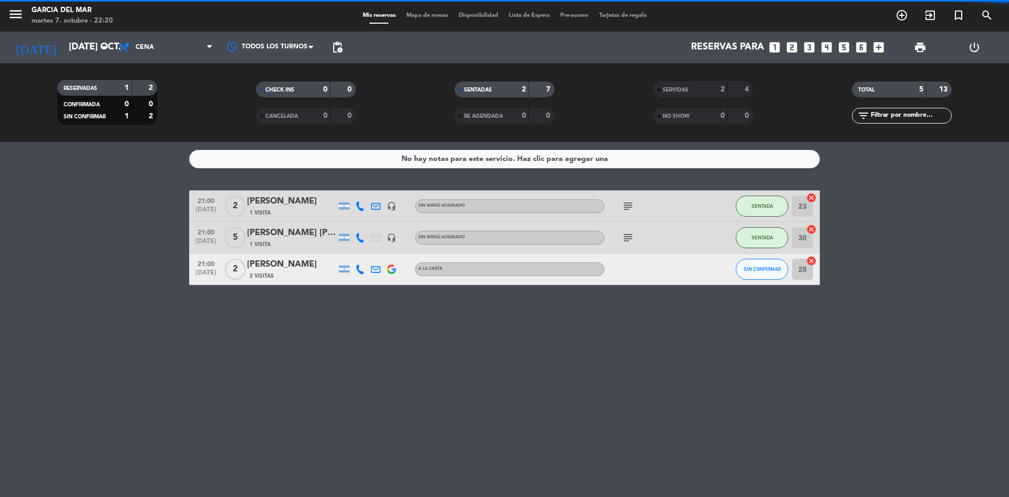
click at [678, 390] on div "No hay notas para este servicio. Haz clic para agregar una 21:00 [DATE] 2 [PERS…" at bounding box center [504, 319] width 1009 height 355
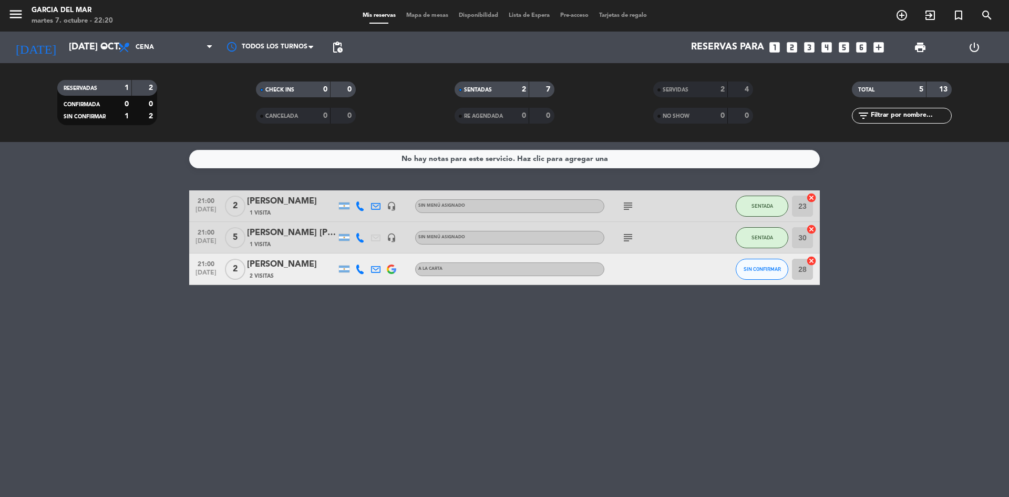
click at [607, 375] on div "No hay notas para este servicio. Haz clic para agregar una 21:00 [DATE] 2 [PERS…" at bounding box center [504, 319] width 1009 height 355
click at [665, 382] on div "No hay notas para este servicio. Haz clic para agregar una 21:00 [DATE] 2 [PERS…" at bounding box center [504, 319] width 1009 height 355
click at [753, 411] on div "No hay notas para este servicio. Haz clic para agregar una 21:00 [DATE] 2 [PERS…" at bounding box center [504, 319] width 1009 height 355
